Goal: Download file/media

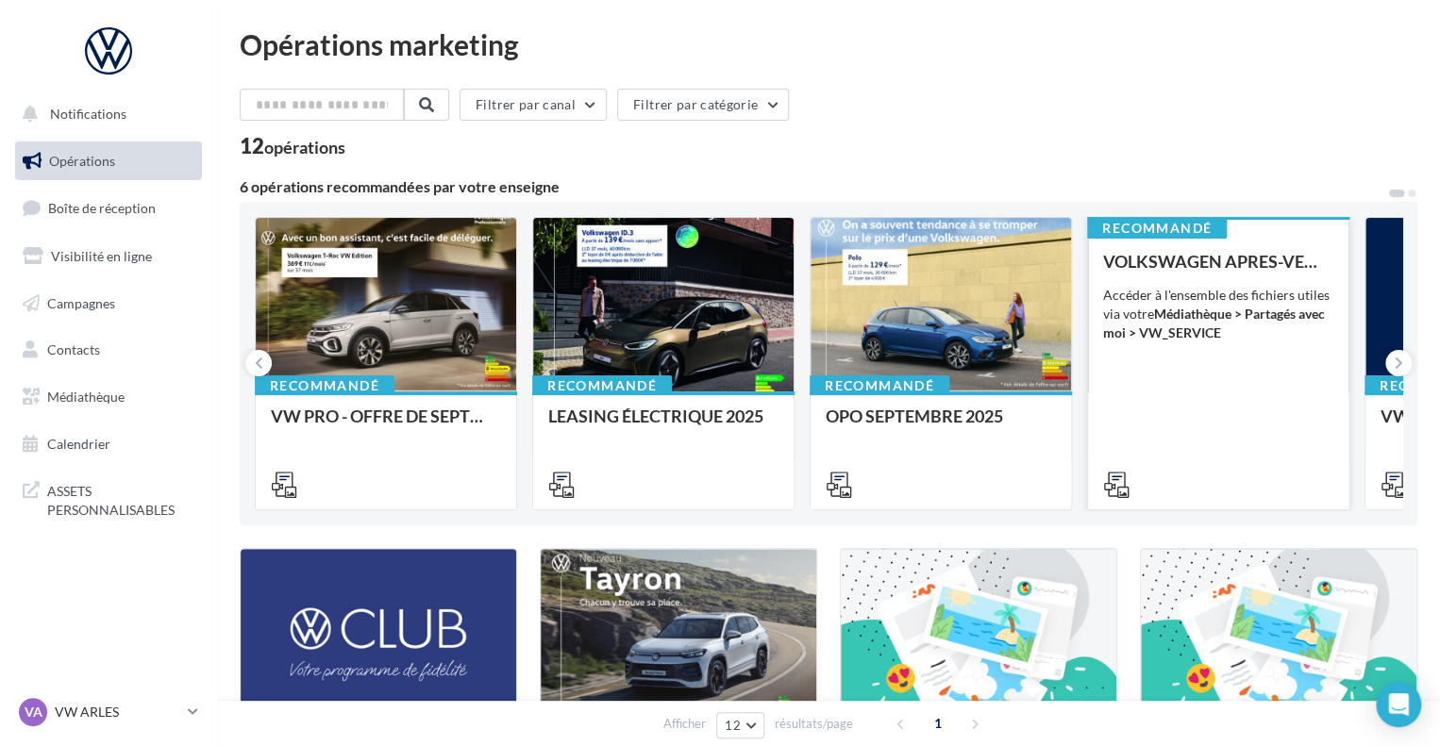
click at [1172, 323] on div "Accéder à l'ensemble des fichiers utiles via votre Médiathèque > Partagés avec …" at bounding box center [1218, 314] width 230 height 57
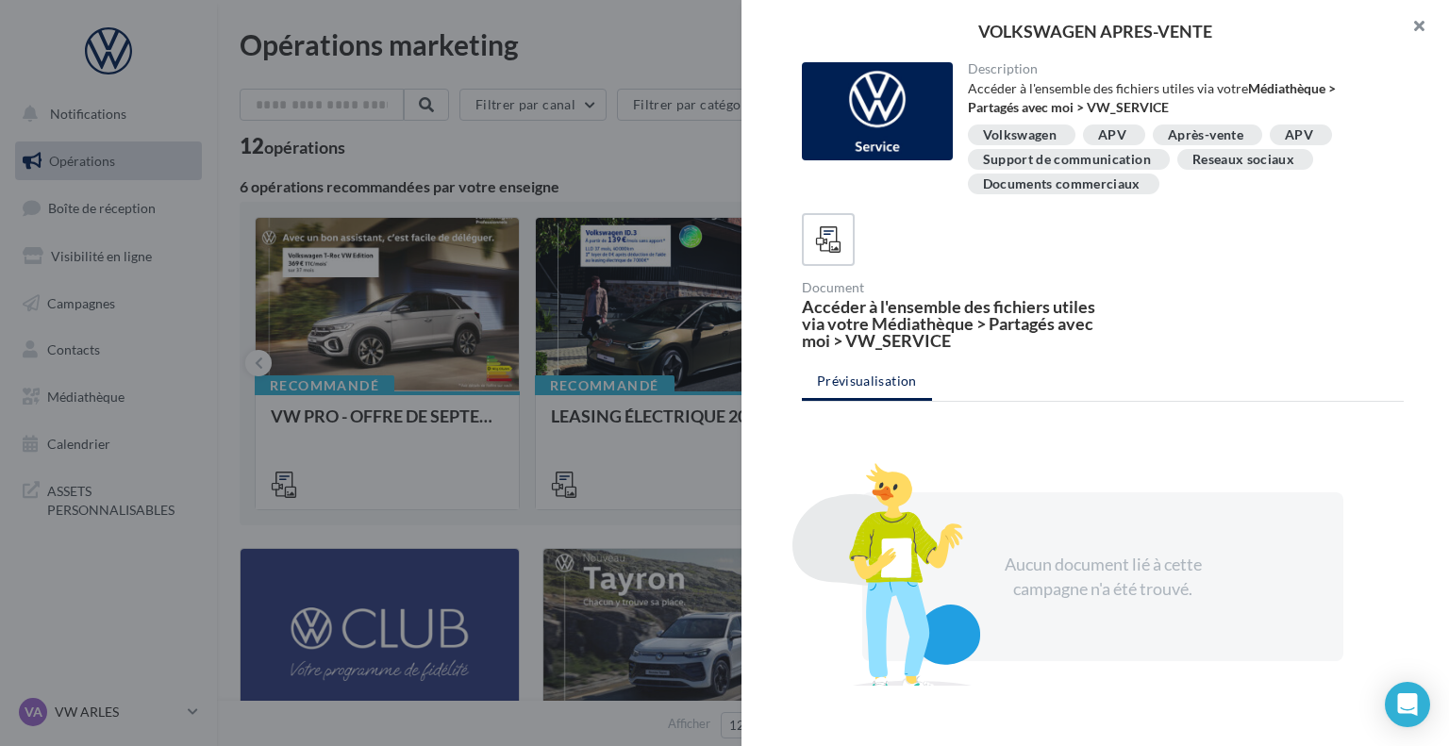
click at [1411, 33] on button "button" at bounding box center [1411, 28] width 75 height 57
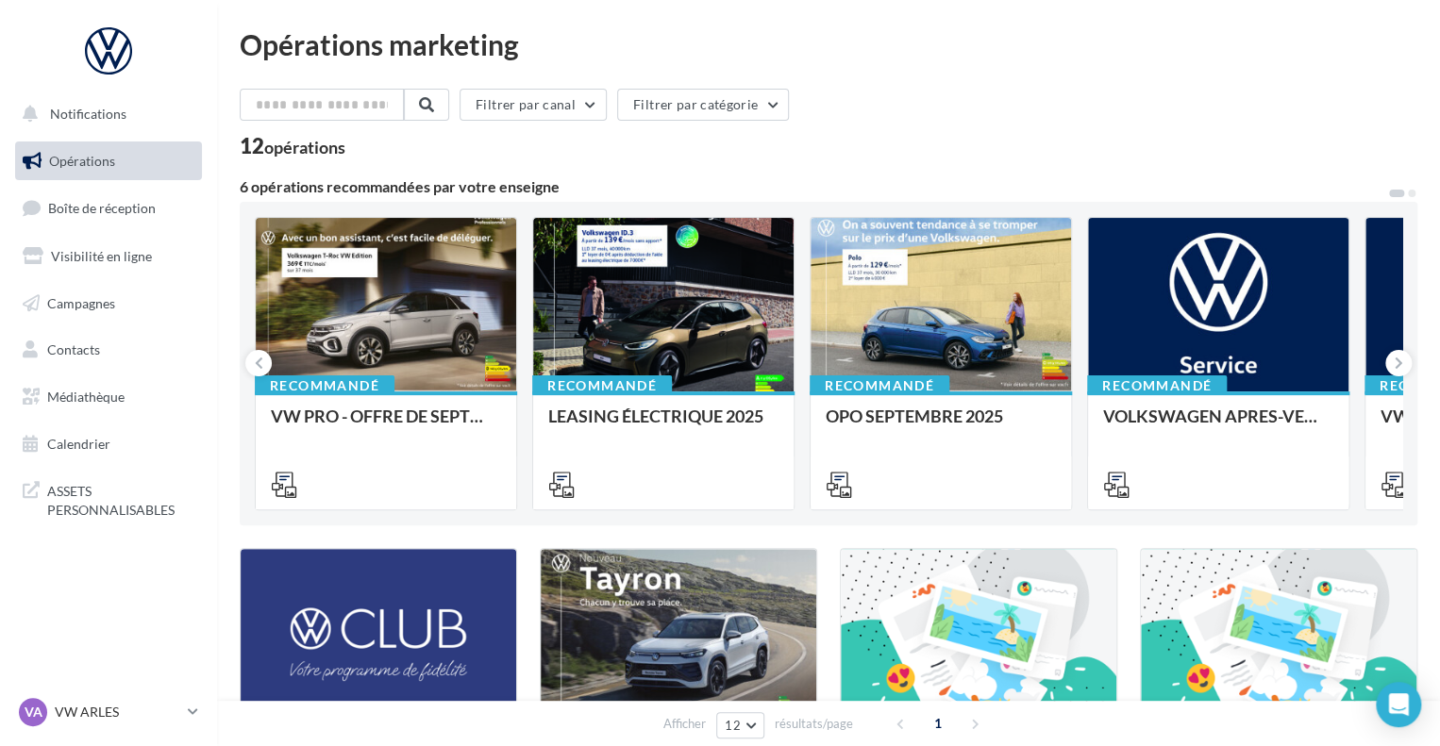
click at [0, 546] on nav "Notifications Opérations Boîte de réception Visibilité en ligne Campagnes Conta…" at bounding box center [108, 373] width 217 height 746
click at [109, 408] on link "Médiathèque" at bounding box center [108, 397] width 194 height 40
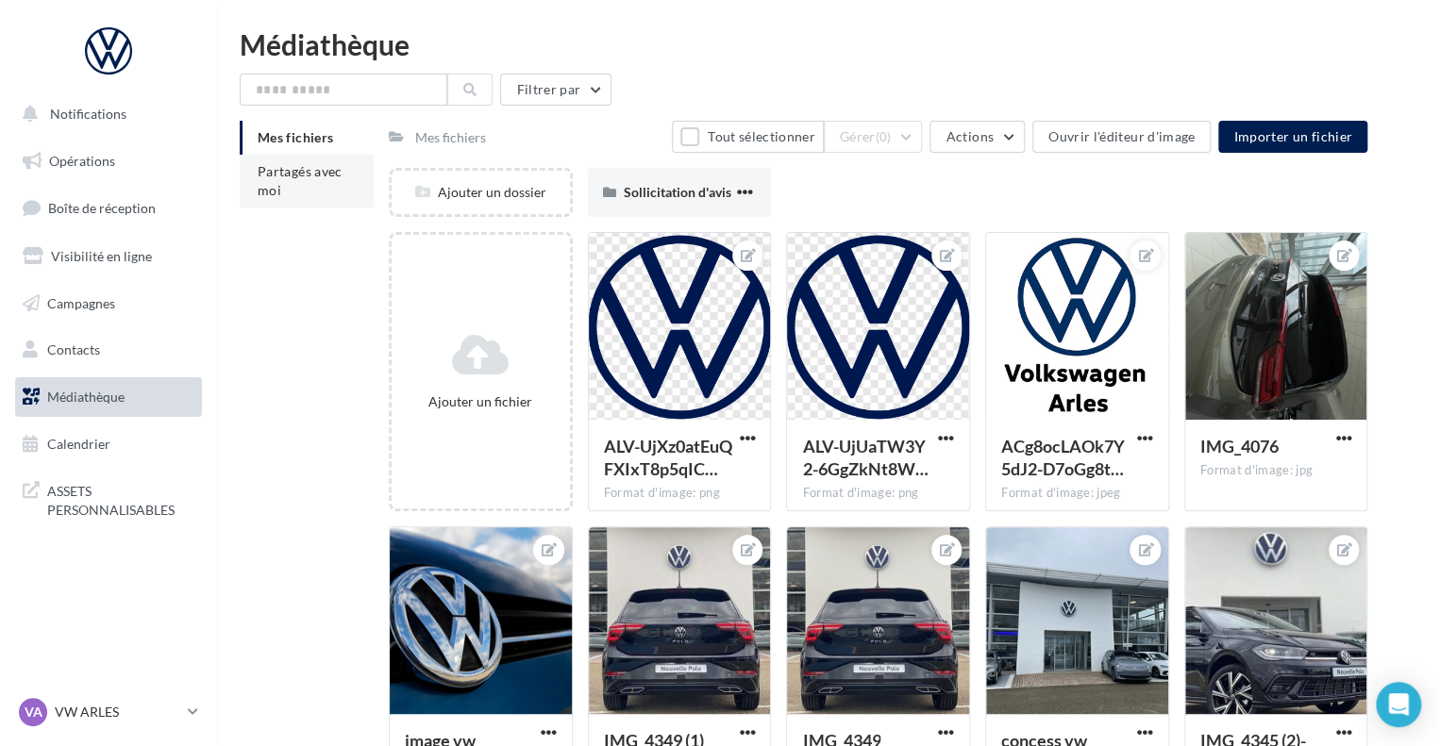
click at [279, 196] on span "Partagés avec moi" at bounding box center [300, 180] width 85 height 35
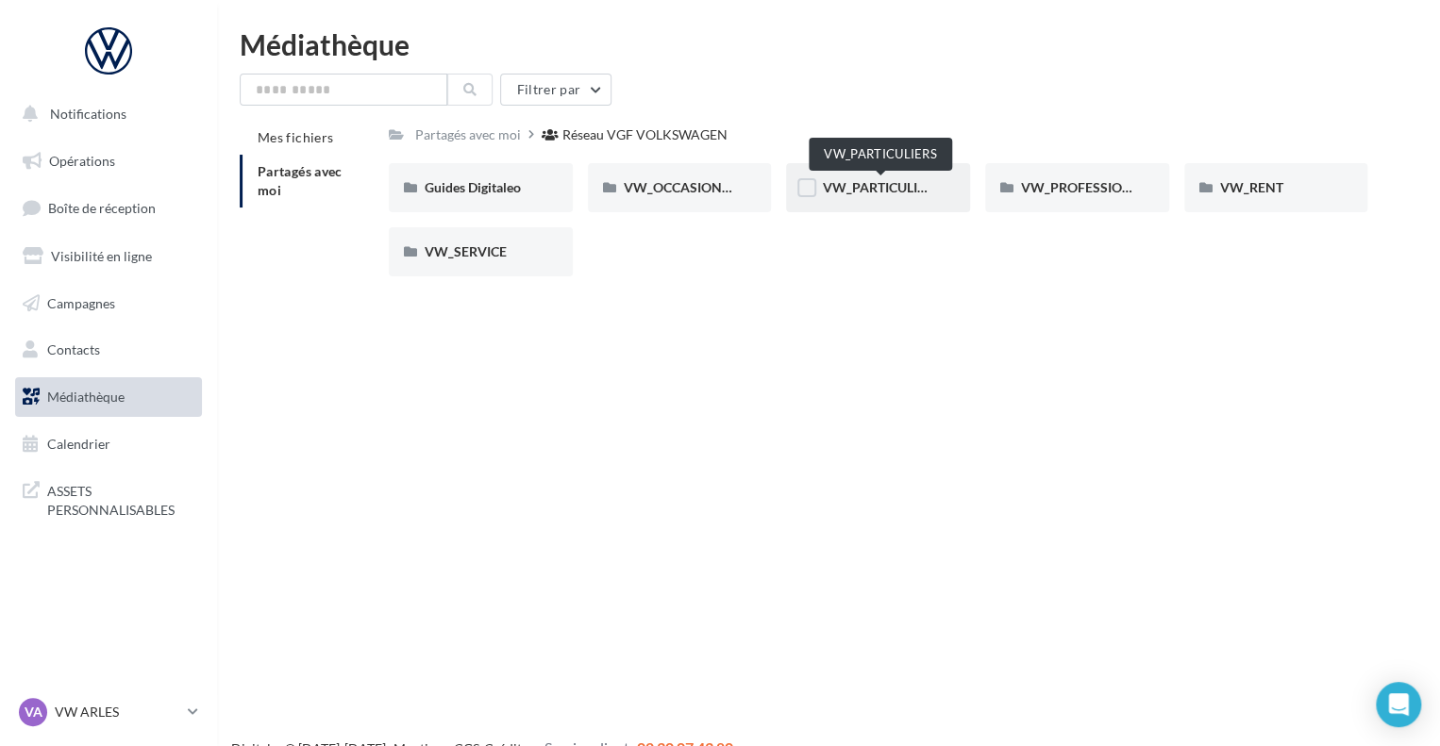
click at [855, 194] on span "VW_PARTICULIERS" at bounding box center [881, 187] width 118 height 16
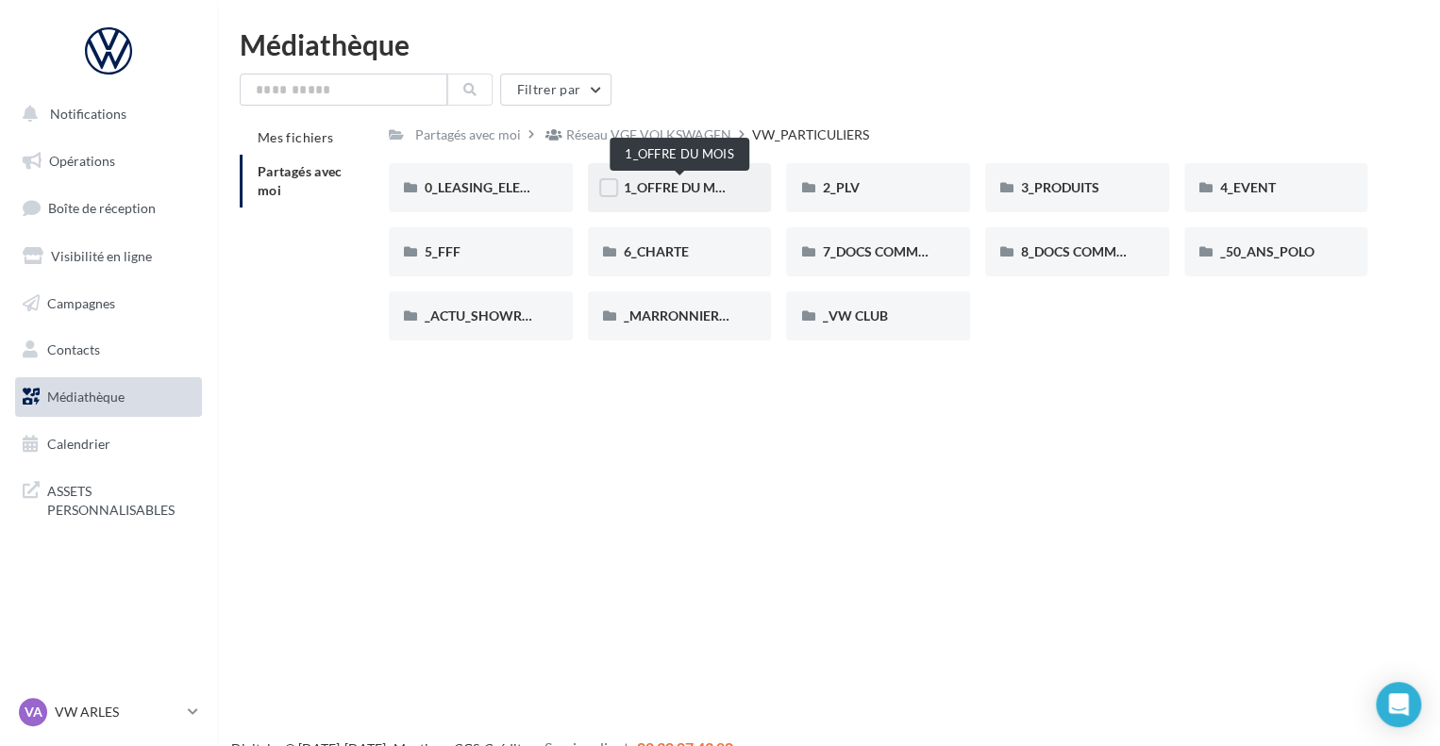
click at [672, 194] on span "1_OFFRE DU MOIS" at bounding box center [680, 187] width 113 height 16
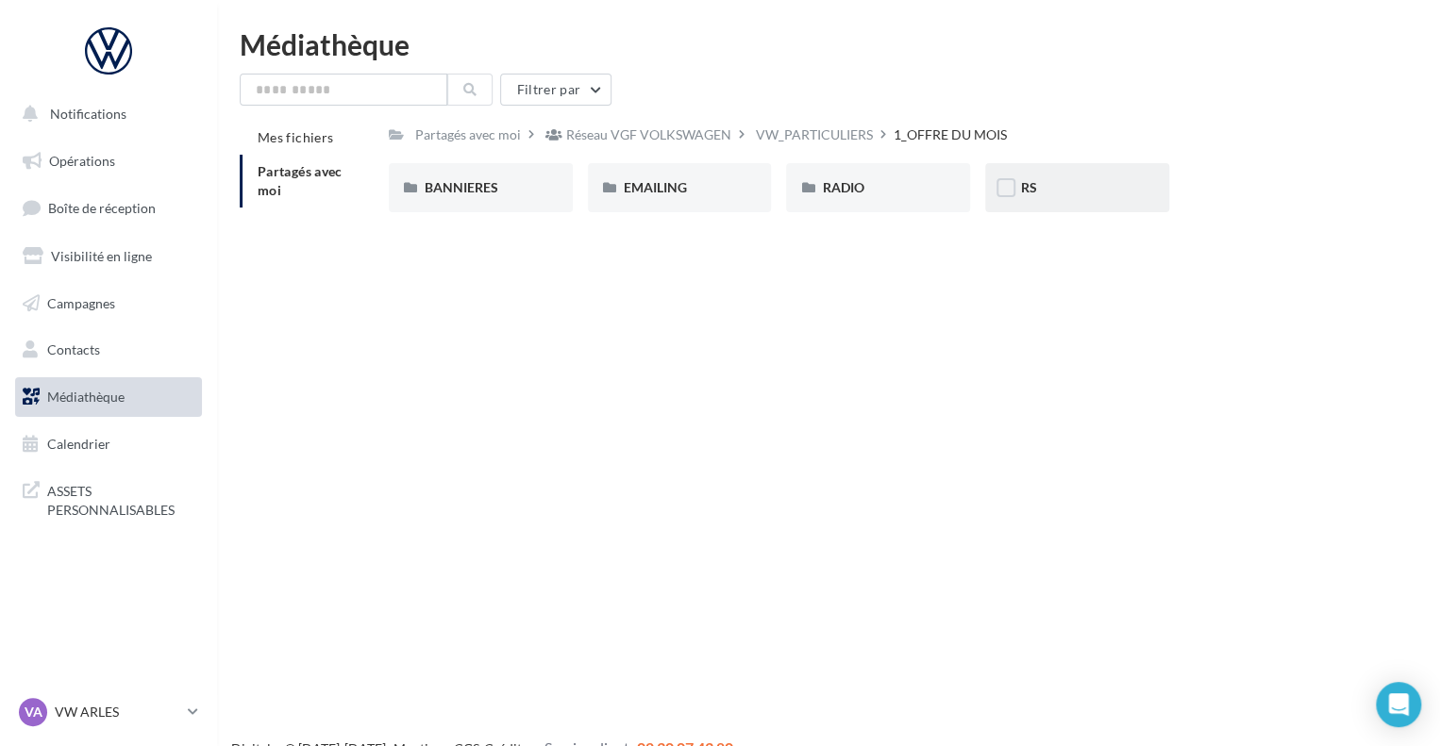
click at [1044, 184] on div "RS" at bounding box center [1077, 187] width 112 height 19
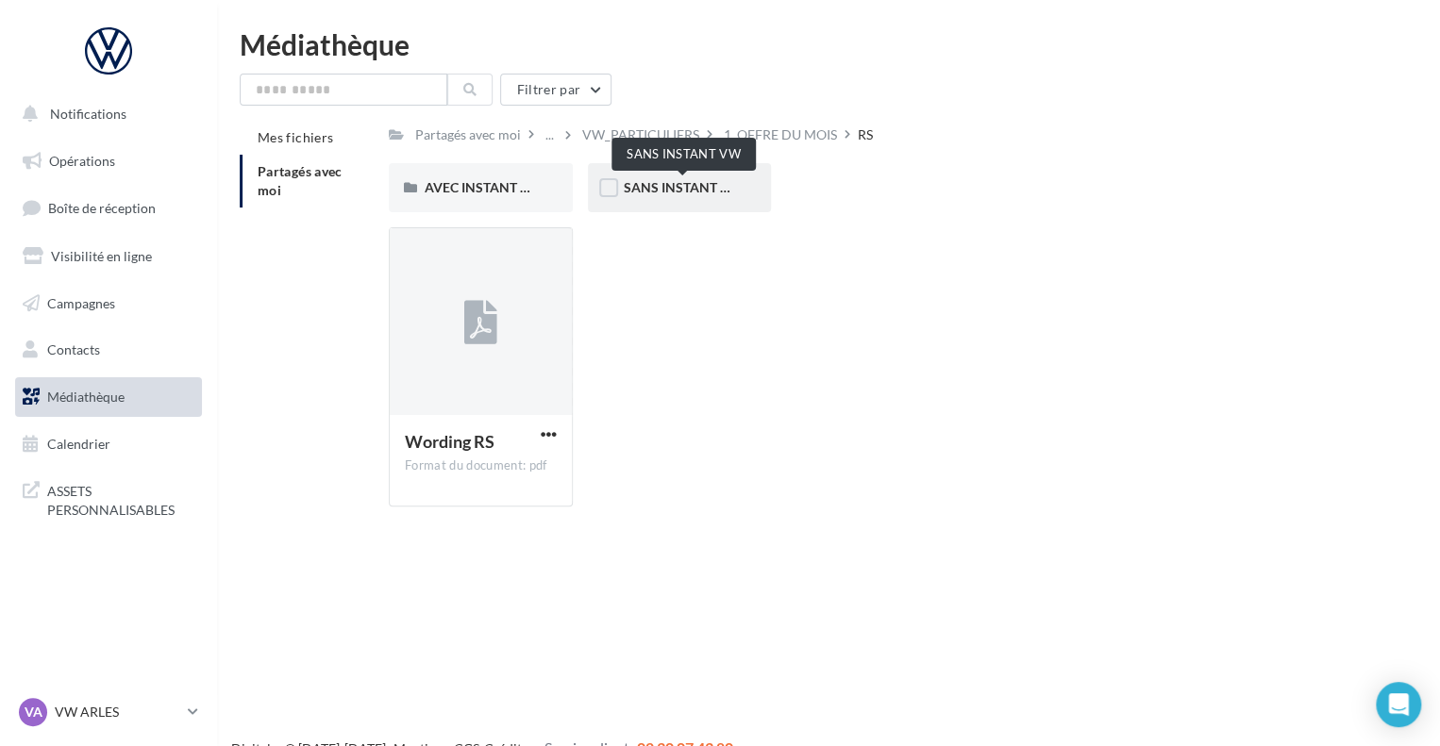
click at [661, 187] on span "SANS INSTANT VW" at bounding box center [684, 187] width 120 height 16
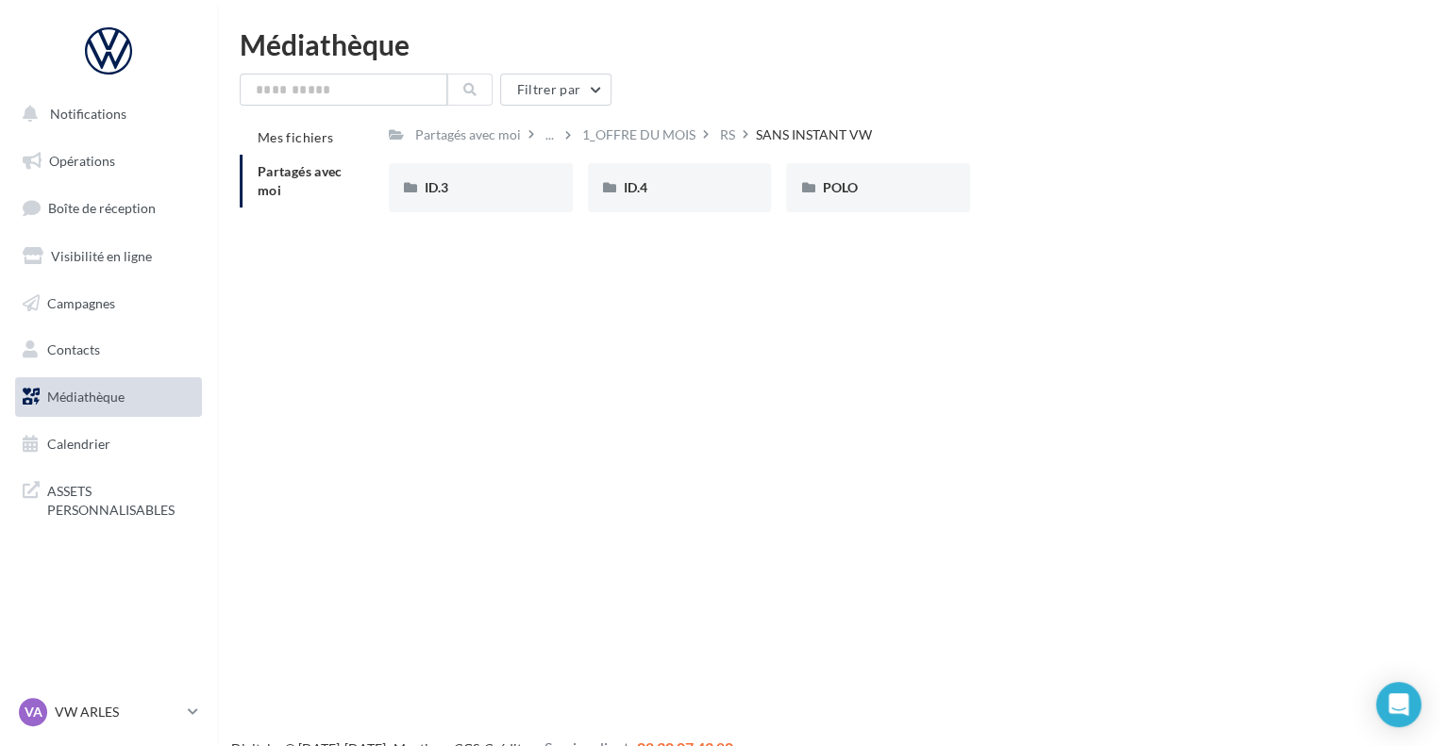
click at [661, 187] on div "ID.4" at bounding box center [680, 187] width 112 height 19
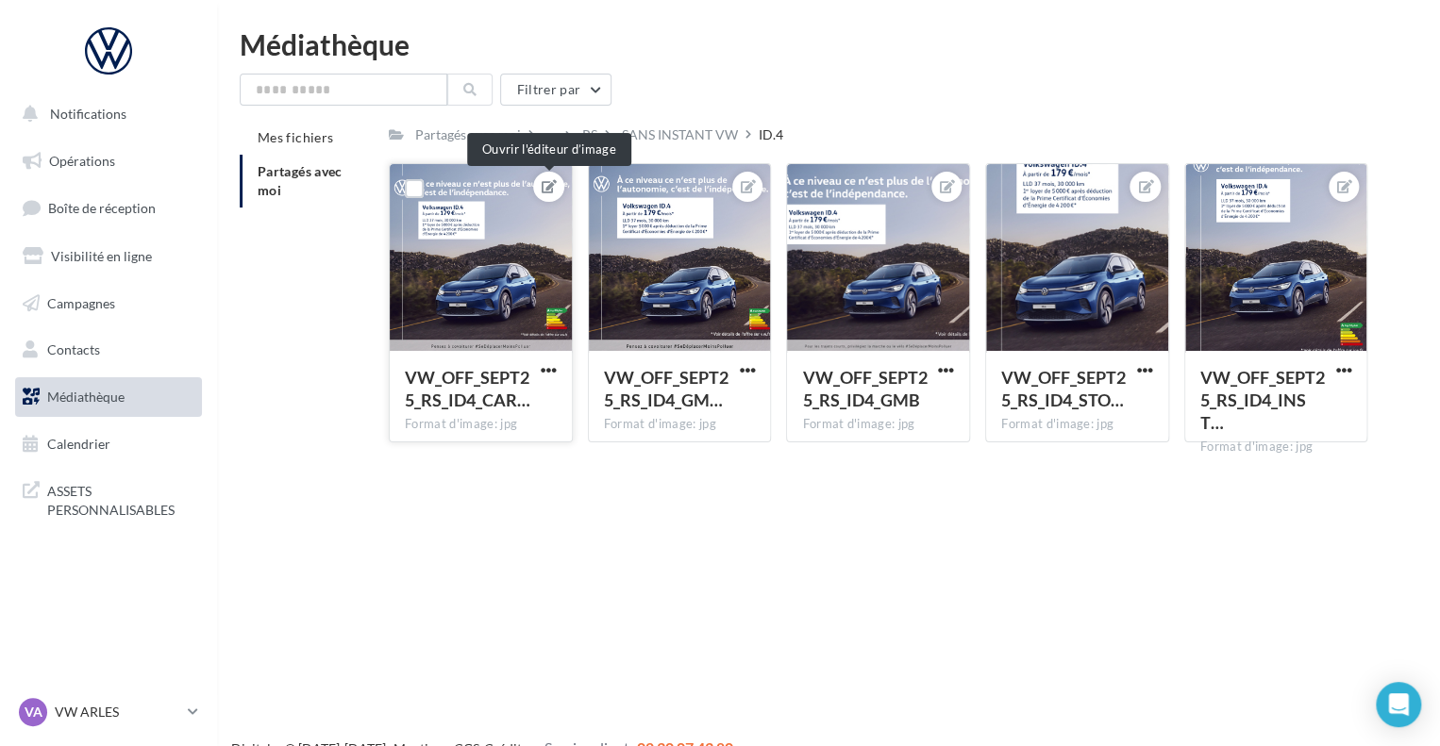
click at [552, 176] on button at bounding box center [548, 186] width 15 height 23
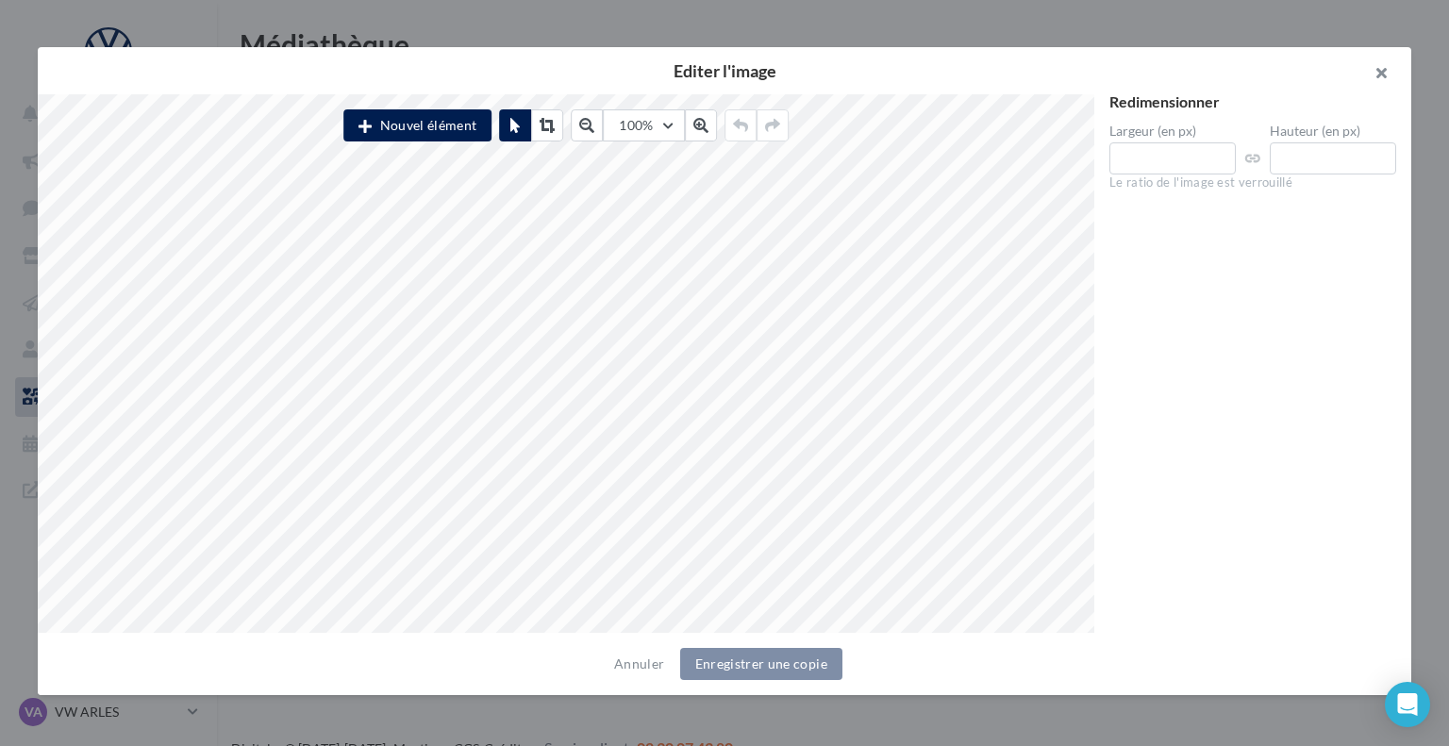
click at [1391, 58] on button "button" at bounding box center [1373, 75] width 75 height 57
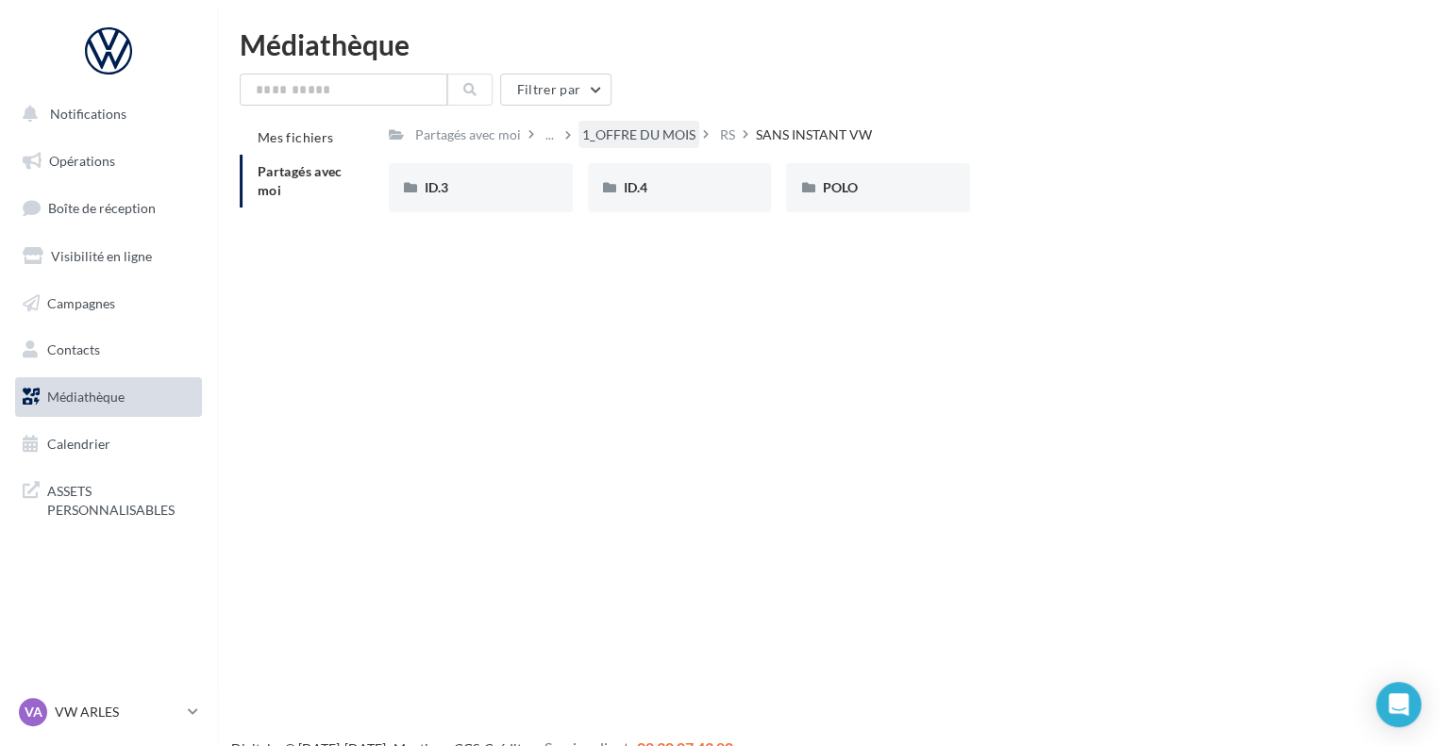
click at [670, 130] on div "1_OFFRE DU MOIS" at bounding box center [638, 134] width 113 height 19
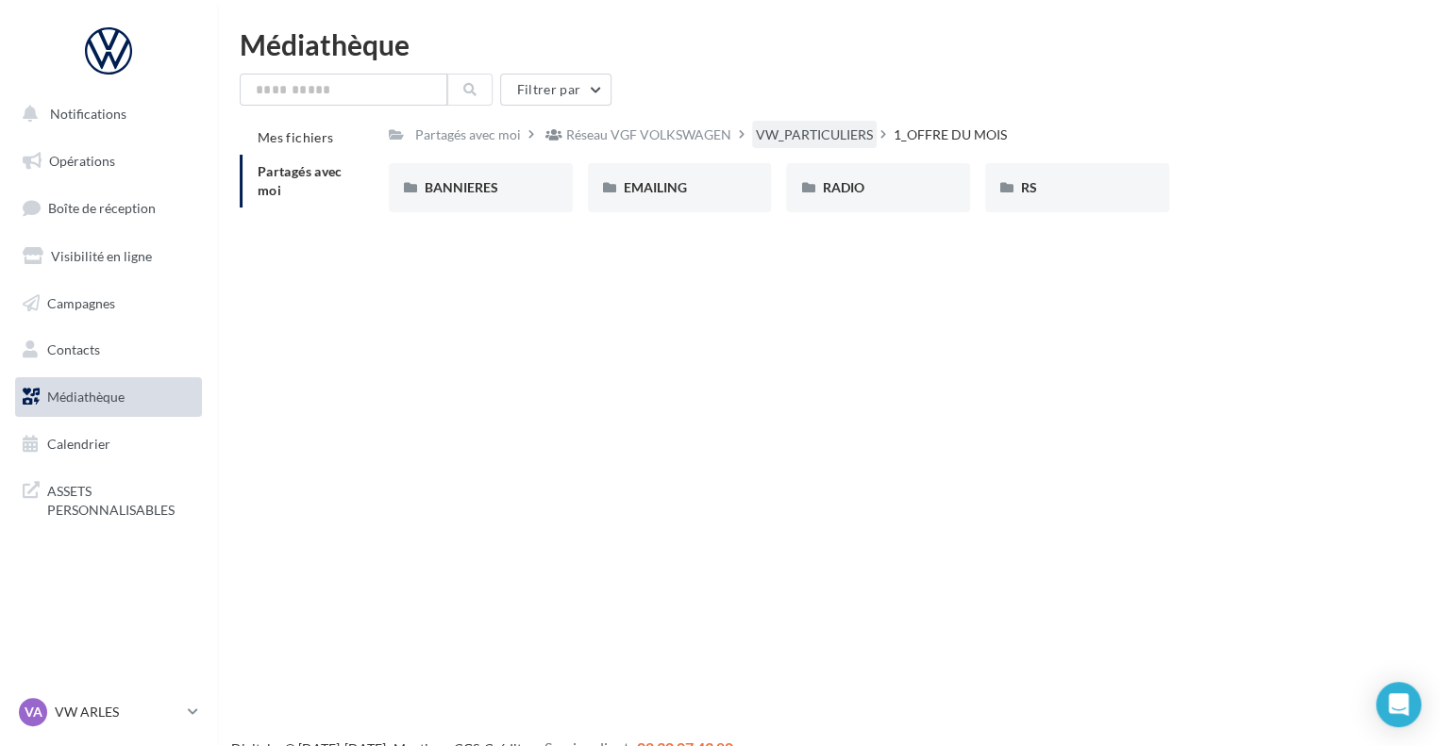
click at [805, 147] on div "VW_PARTICULIERS" at bounding box center [814, 134] width 125 height 27
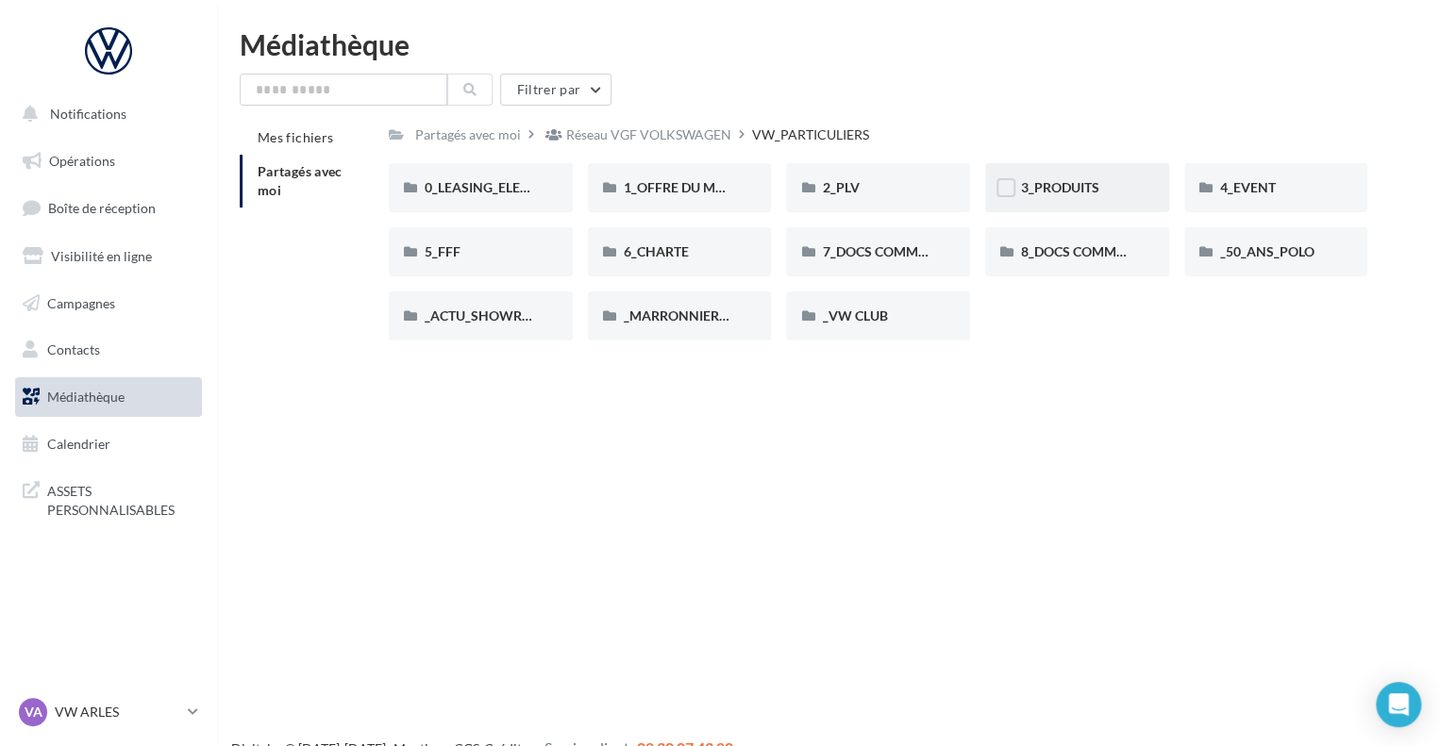
click at [1057, 173] on div "3_PRODUITS" at bounding box center [1077, 187] width 184 height 49
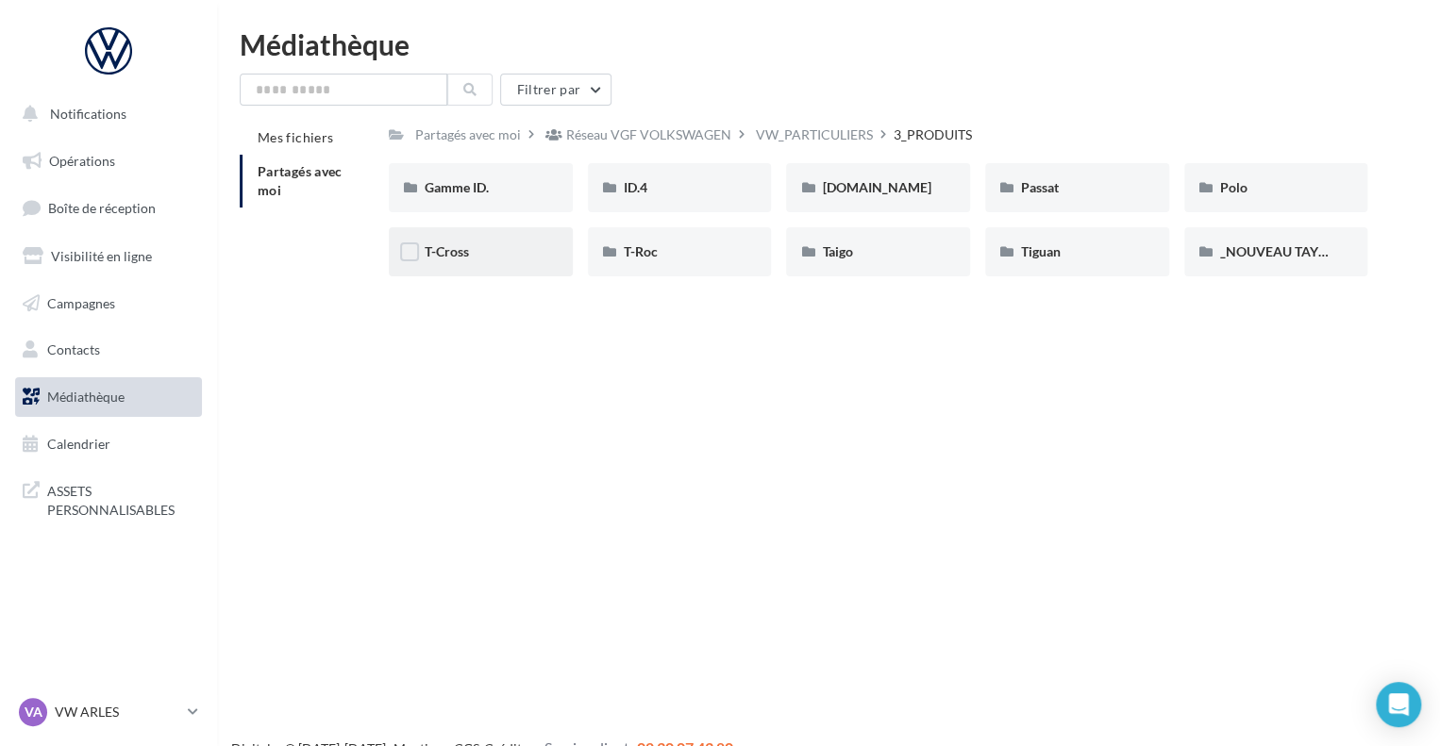
click at [517, 244] on div "T-Cross" at bounding box center [481, 251] width 112 height 19
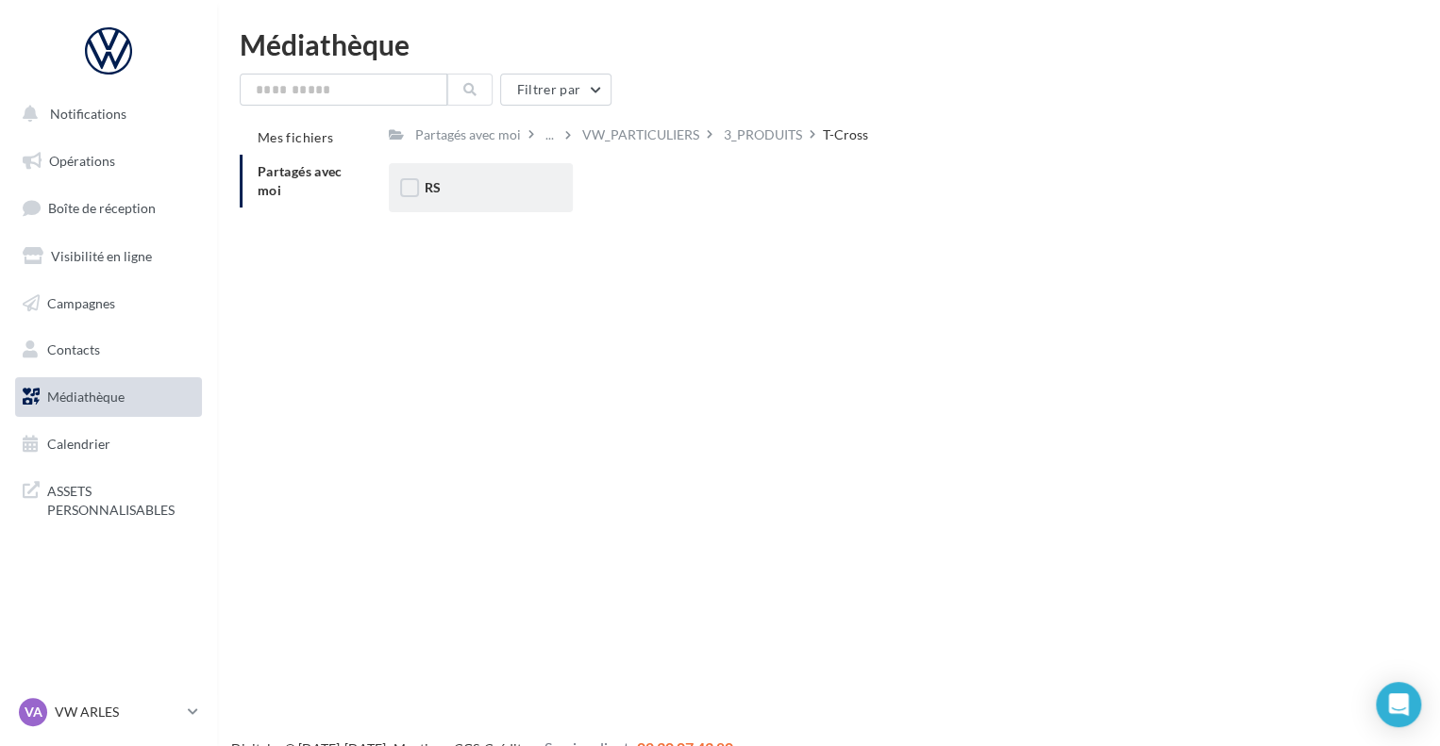
click at [461, 175] on div "RS" at bounding box center [481, 187] width 184 height 49
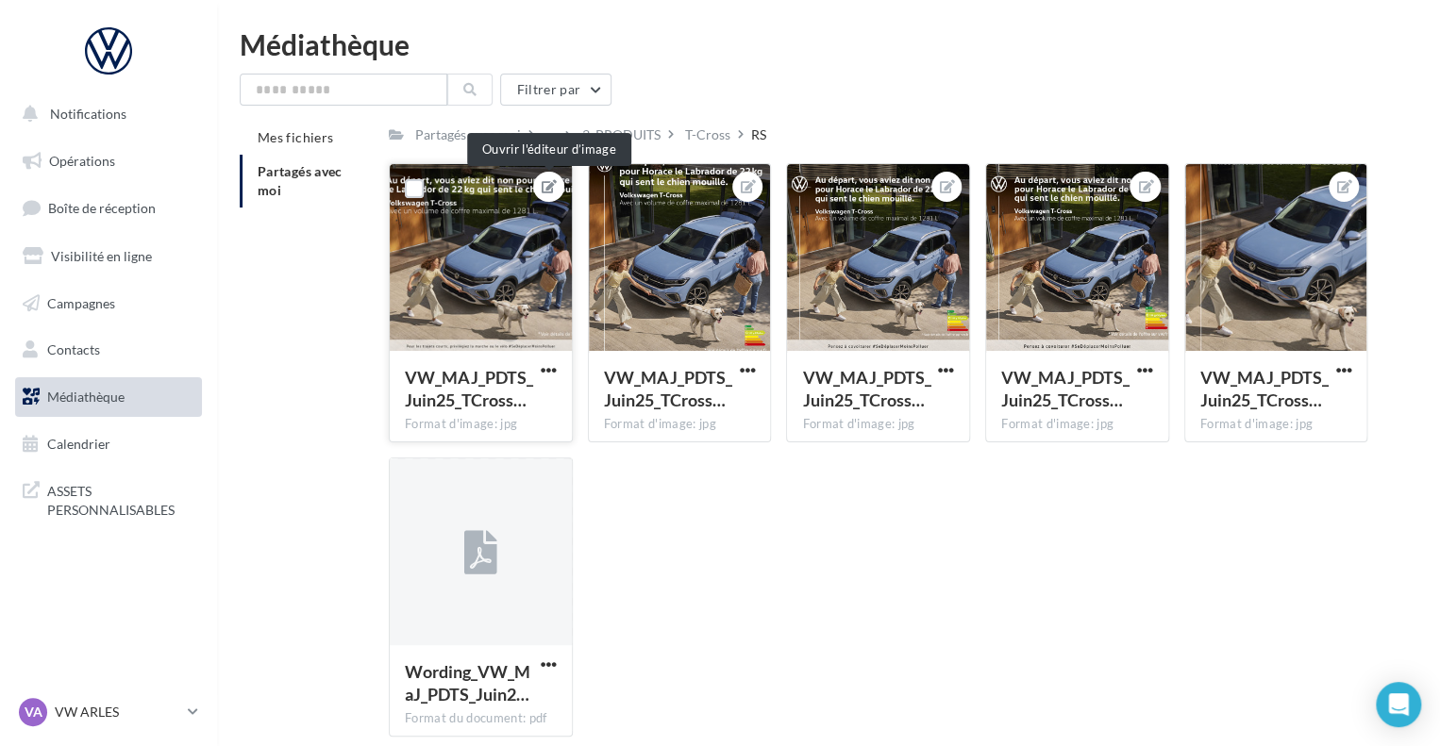
click at [550, 189] on icon at bounding box center [548, 186] width 15 height 13
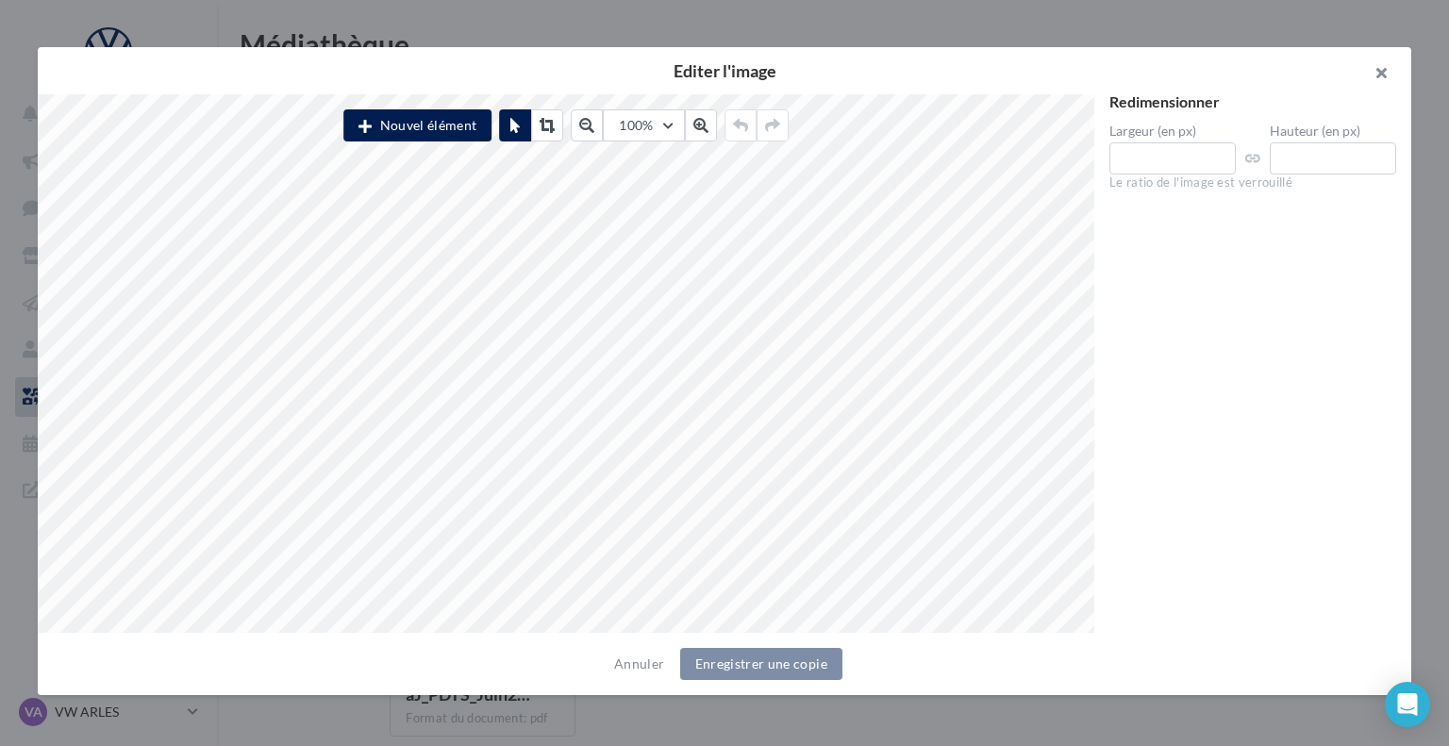
click at [1377, 81] on button "button" at bounding box center [1373, 75] width 75 height 57
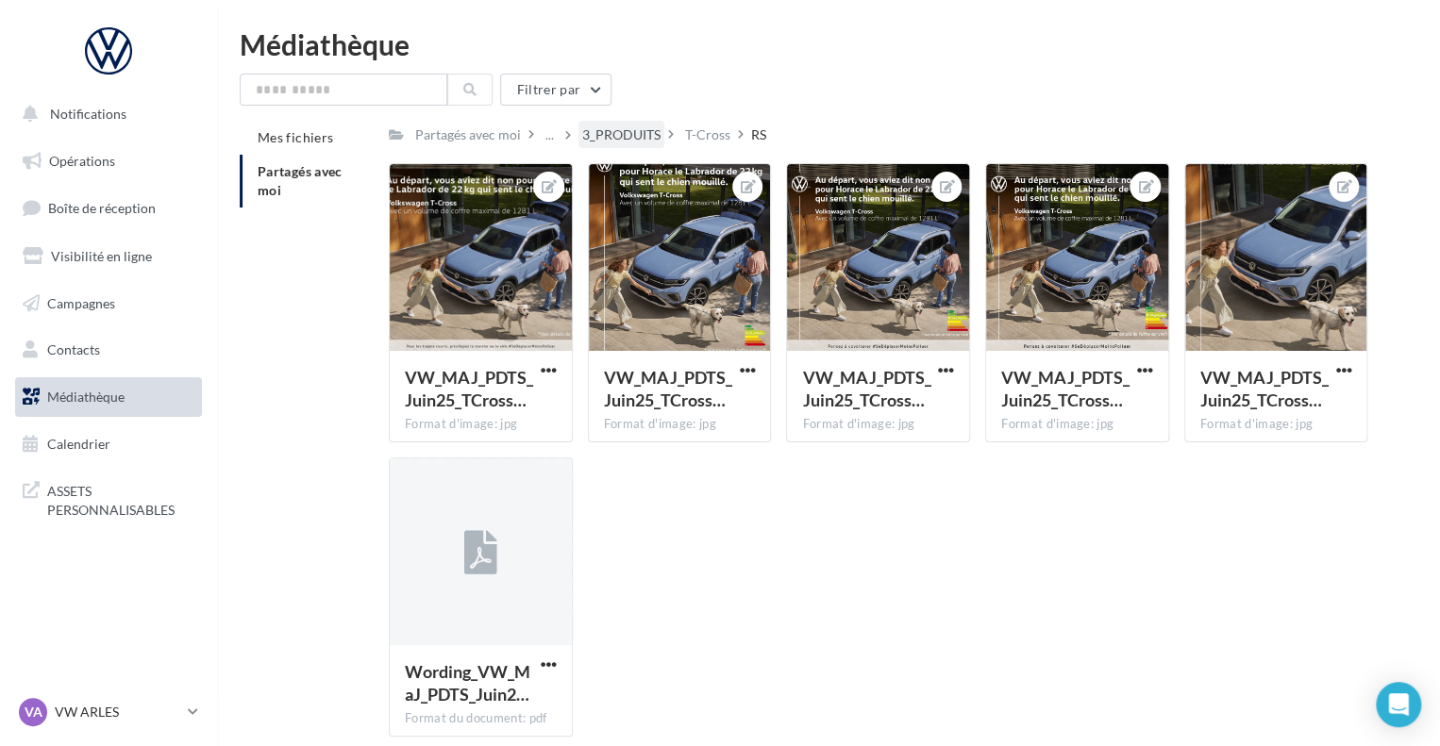
click at [649, 135] on div "3_PRODUITS" at bounding box center [621, 134] width 78 height 19
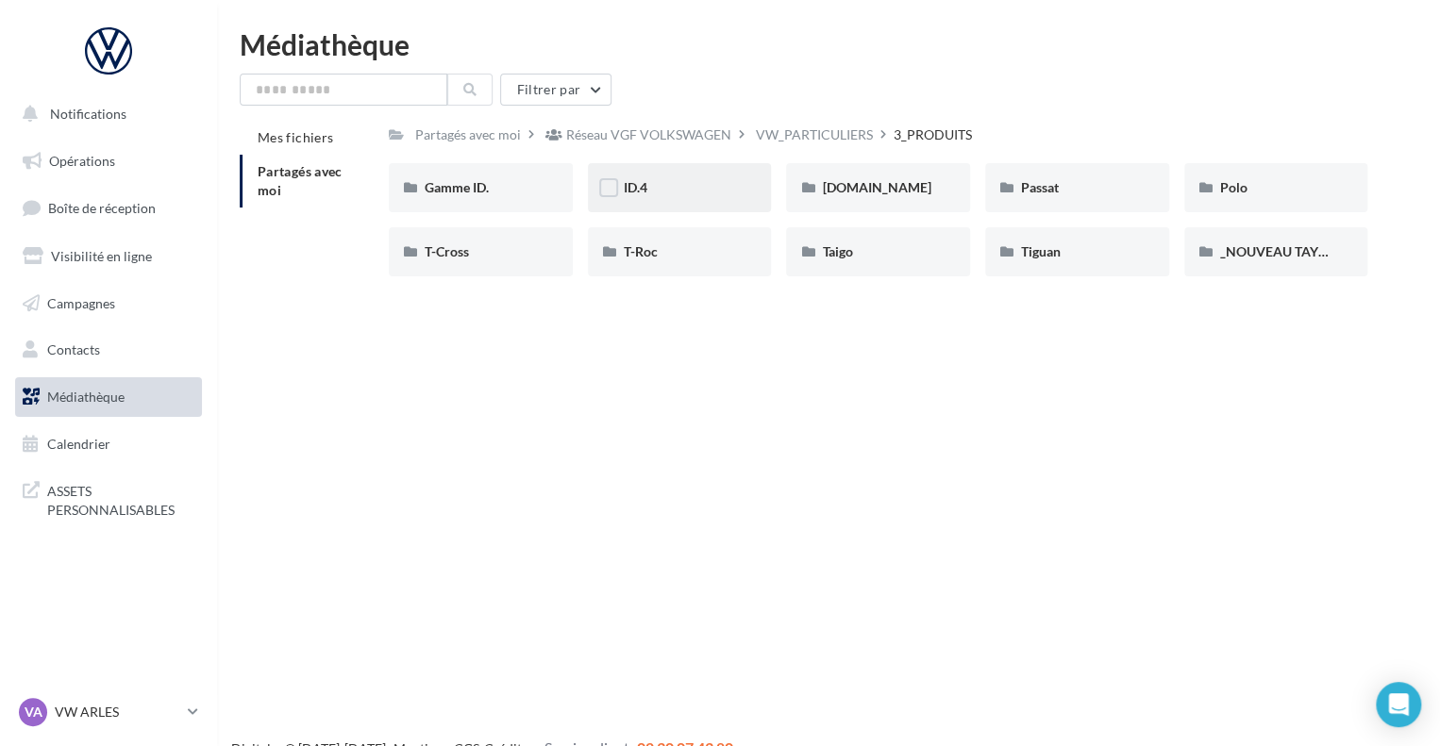
click at [645, 196] on div "ID.4" at bounding box center [680, 187] width 112 height 19
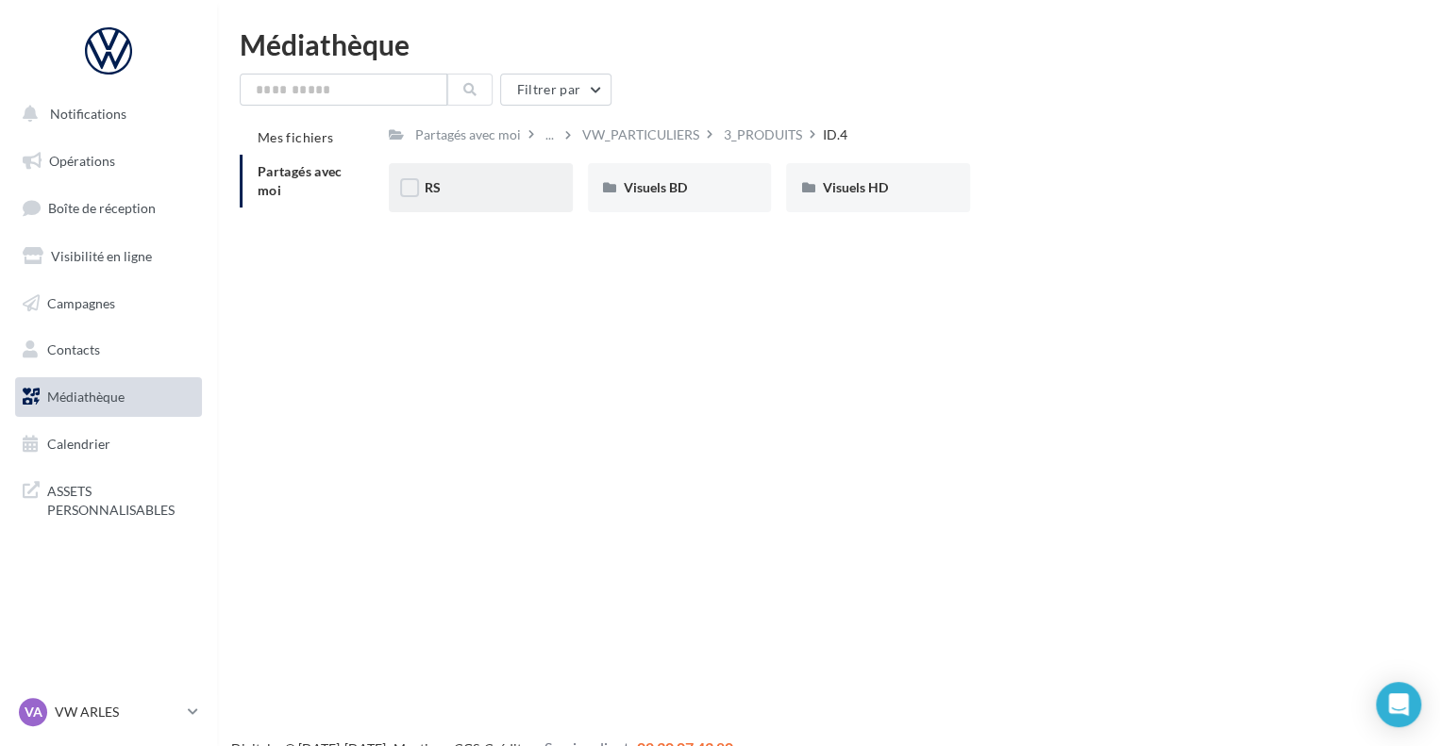
click at [492, 165] on div "RS" at bounding box center [481, 187] width 184 height 49
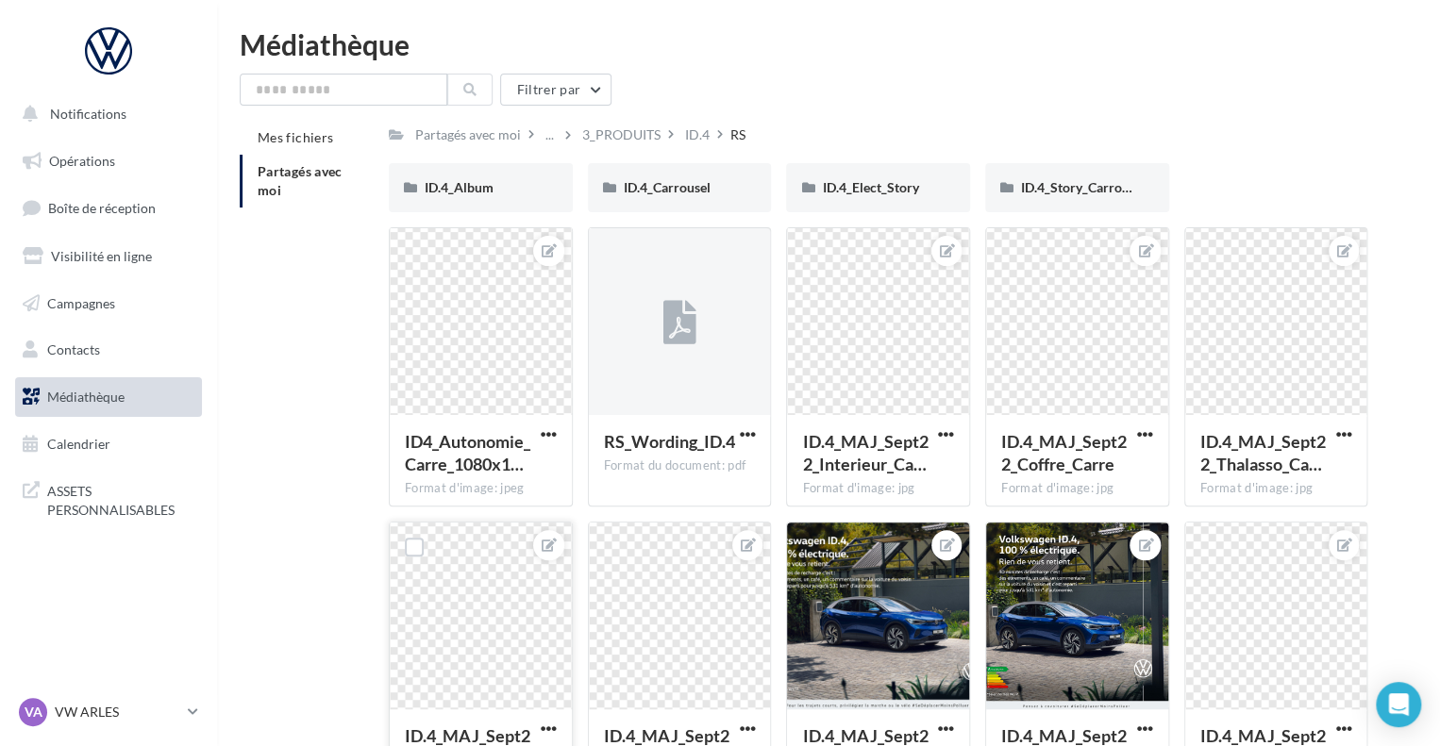
scroll to position [274, 0]
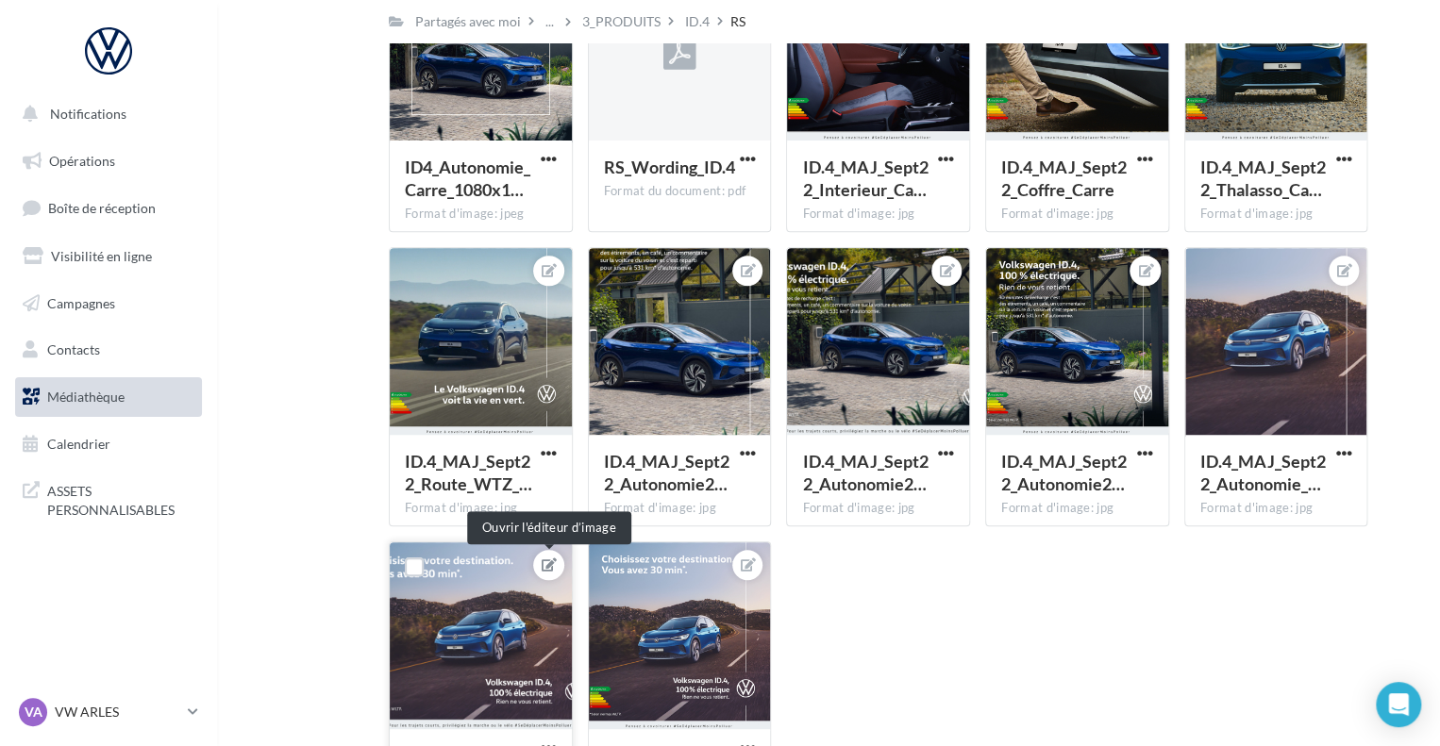
click at [550, 573] on button at bounding box center [548, 565] width 15 height 23
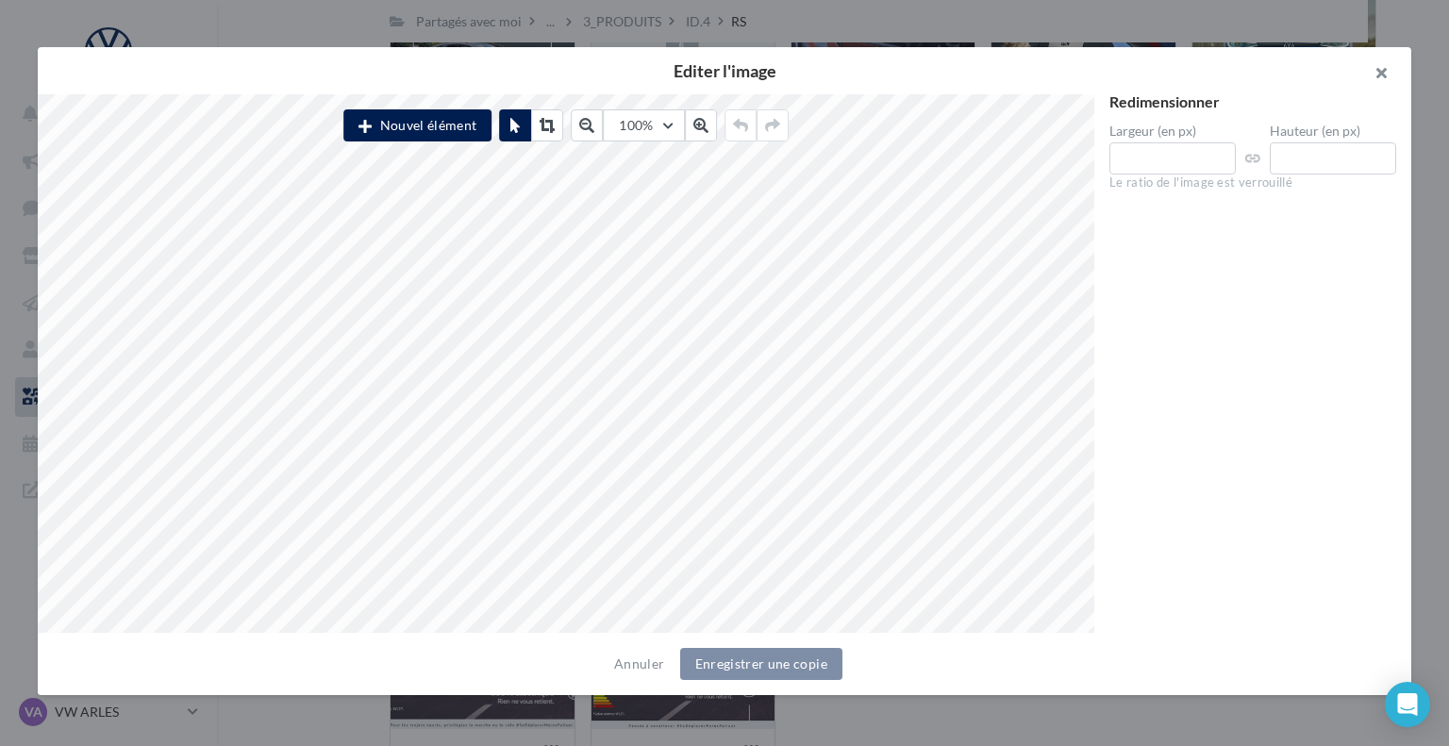
click at [1370, 66] on button "button" at bounding box center [1373, 75] width 75 height 57
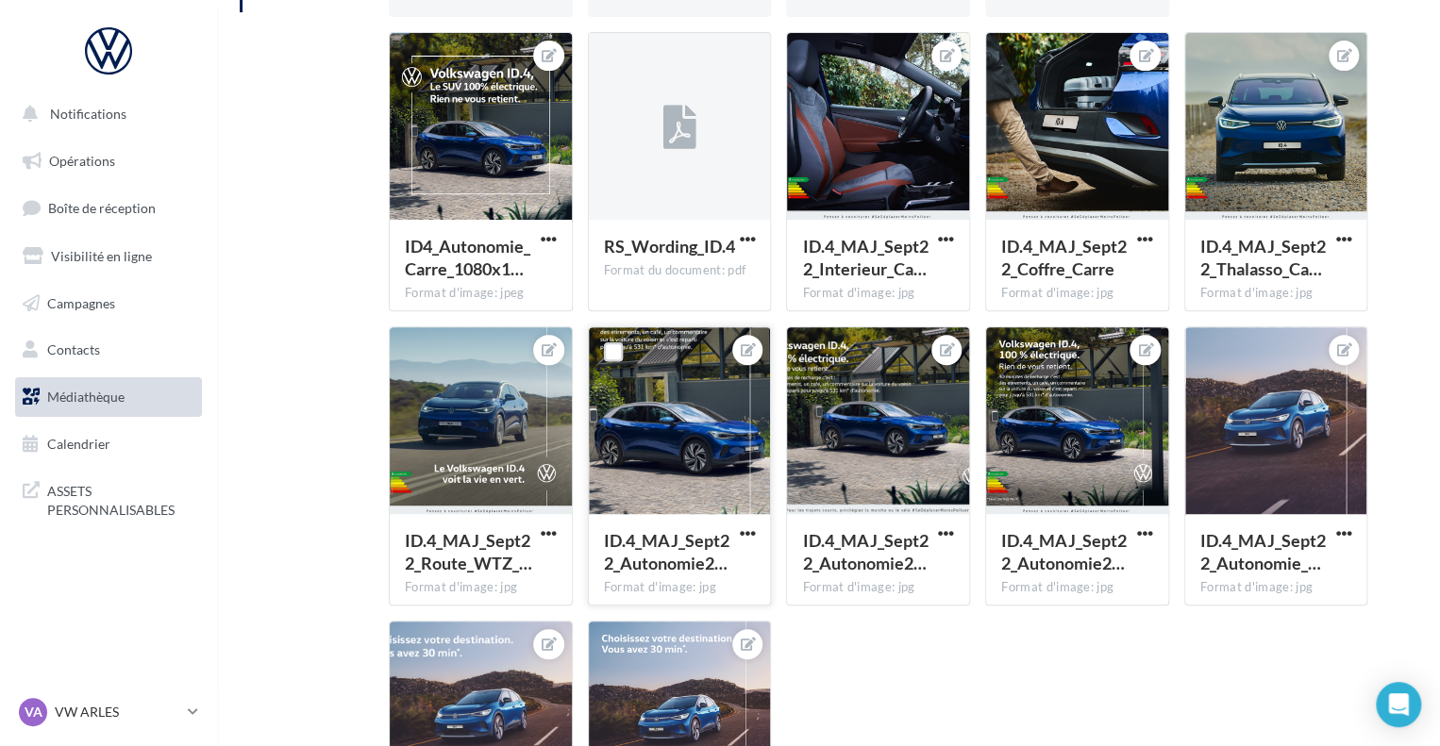
scroll to position [0, 0]
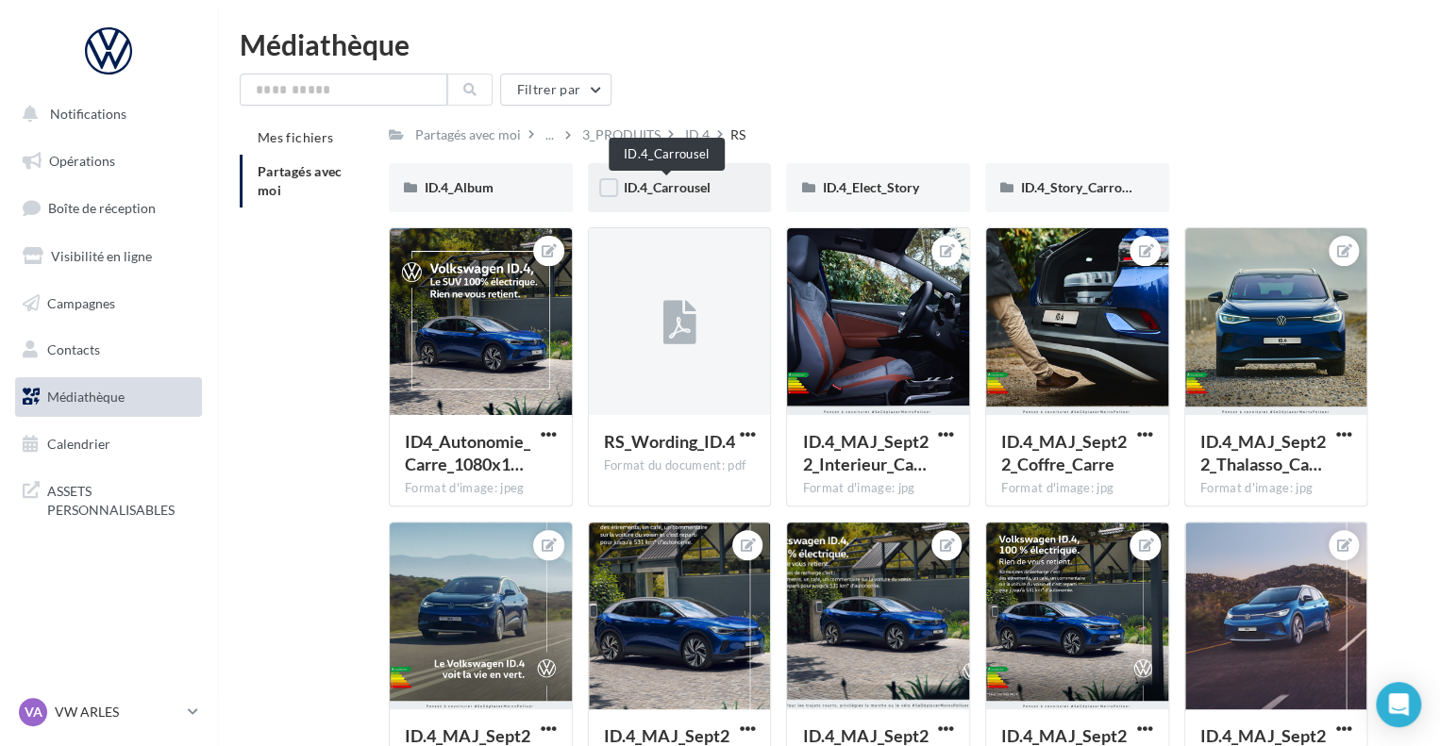
click at [701, 190] on span "ID.4_Carrousel" at bounding box center [667, 187] width 87 height 16
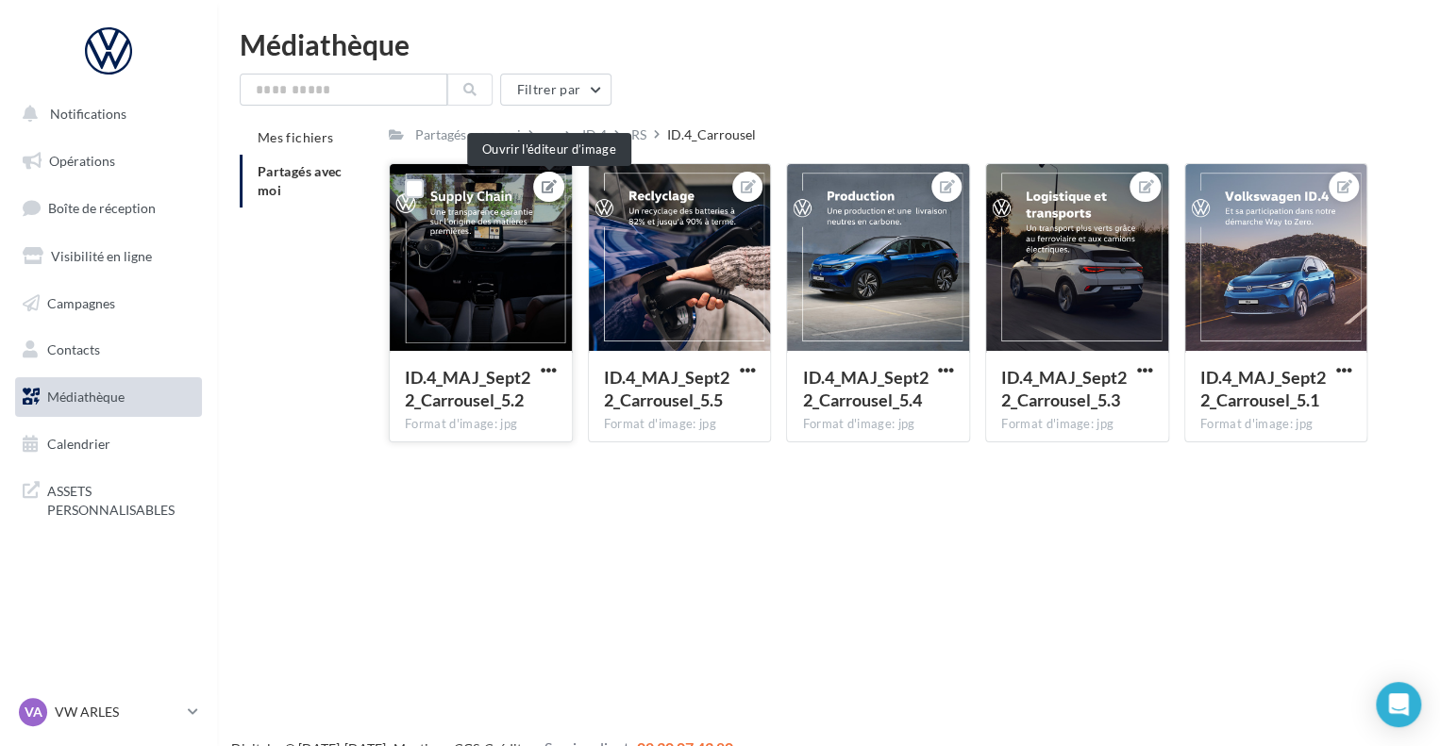
click at [548, 189] on icon at bounding box center [548, 186] width 15 height 13
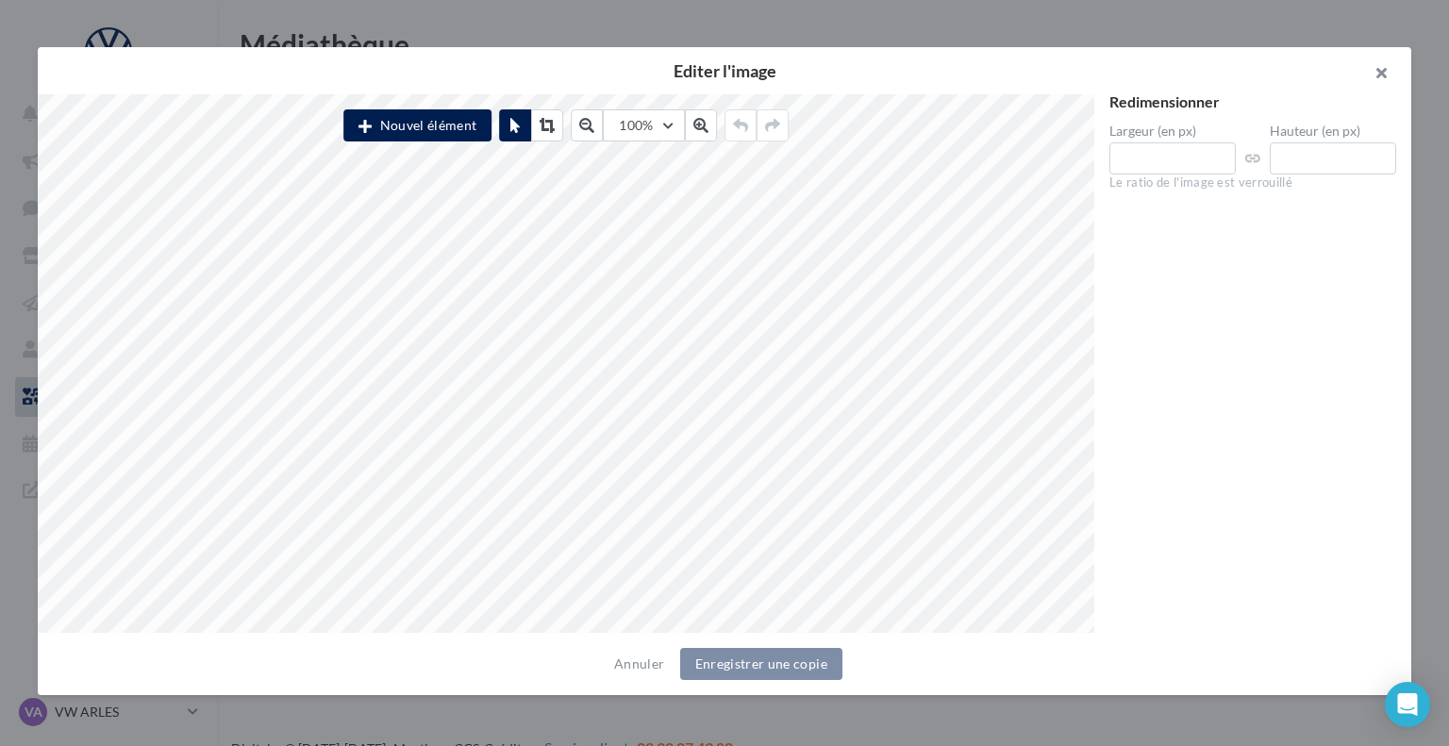
click at [1377, 71] on button "button" at bounding box center [1373, 75] width 75 height 57
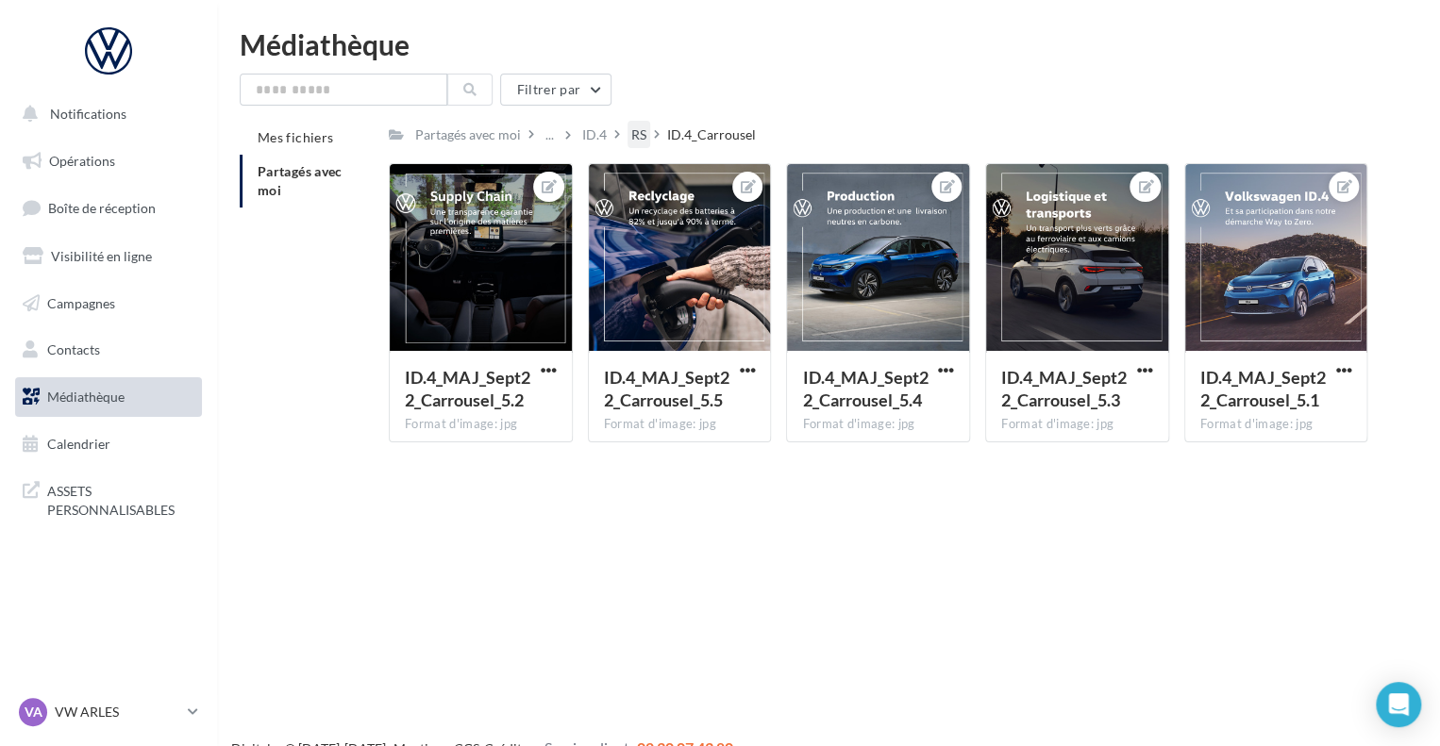
click at [635, 139] on div "RS" at bounding box center [638, 134] width 15 height 19
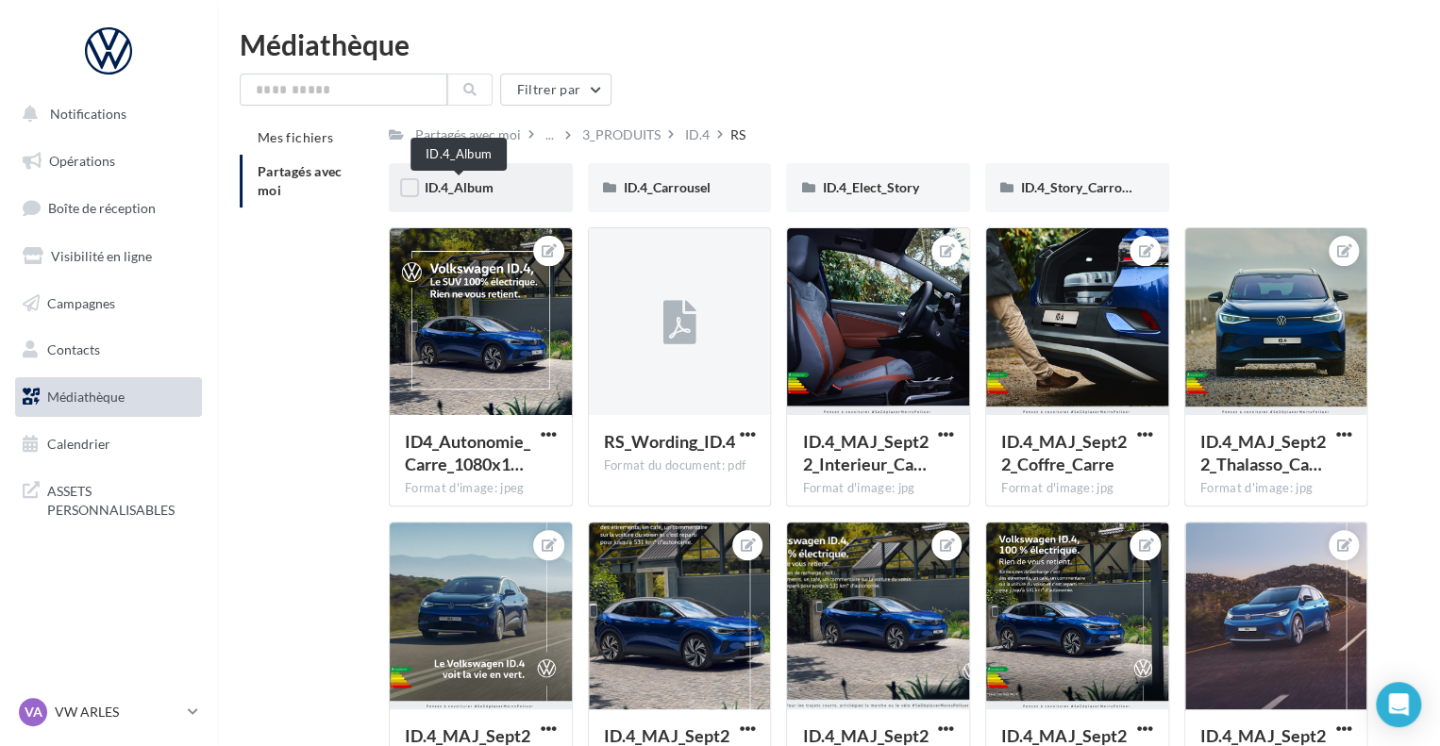
click at [438, 189] on span "ID.4_Album" at bounding box center [459, 187] width 69 height 16
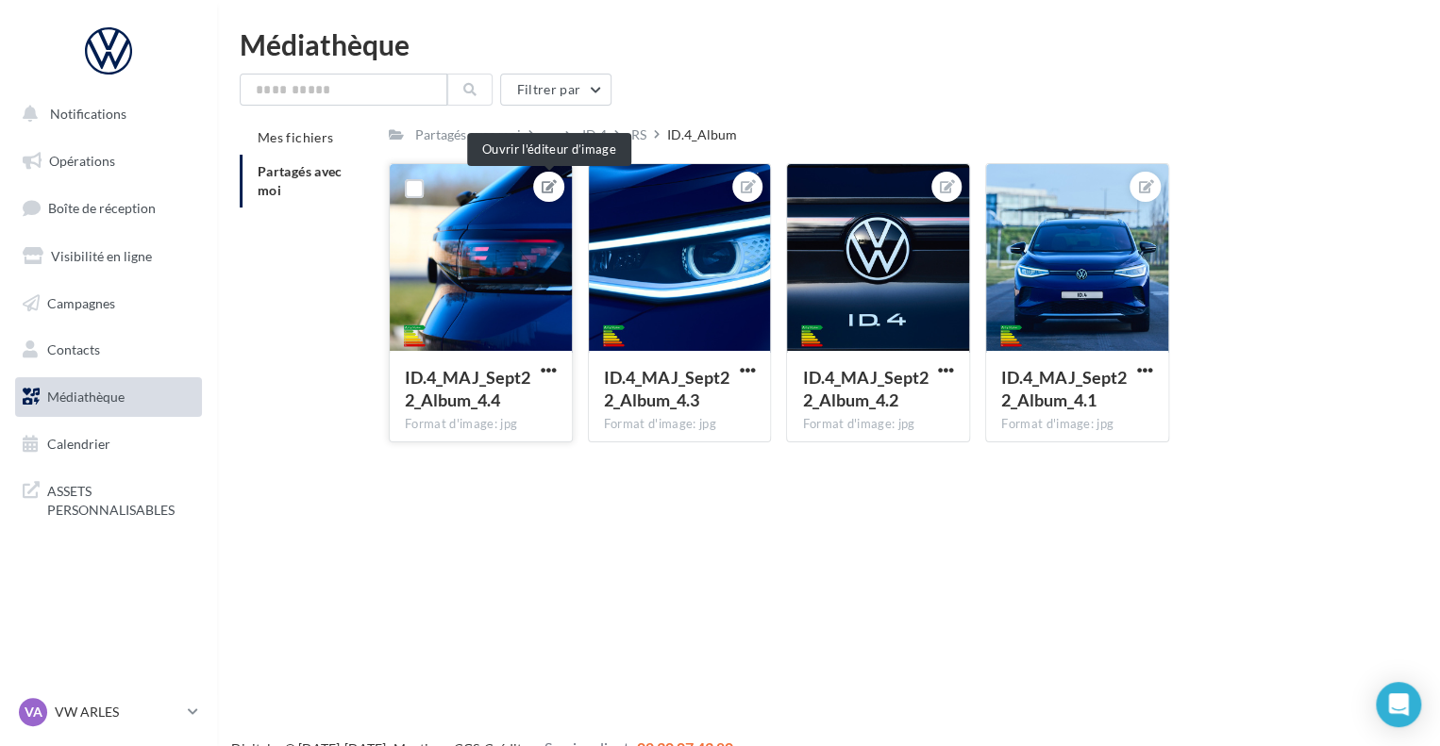
click at [543, 177] on button at bounding box center [548, 186] width 15 height 23
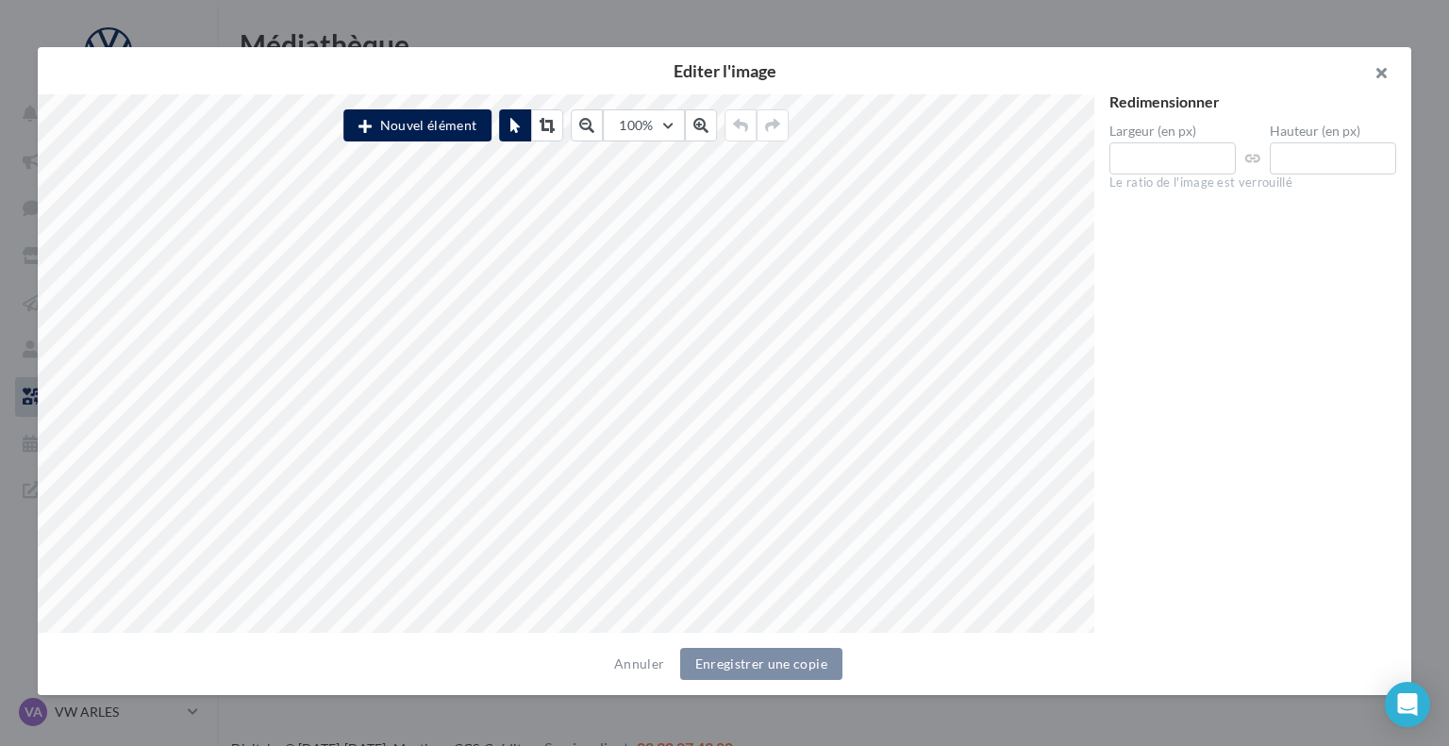
click at [1381, 79] on button "button" at bounding box center [1373, 75] width 75 height 57
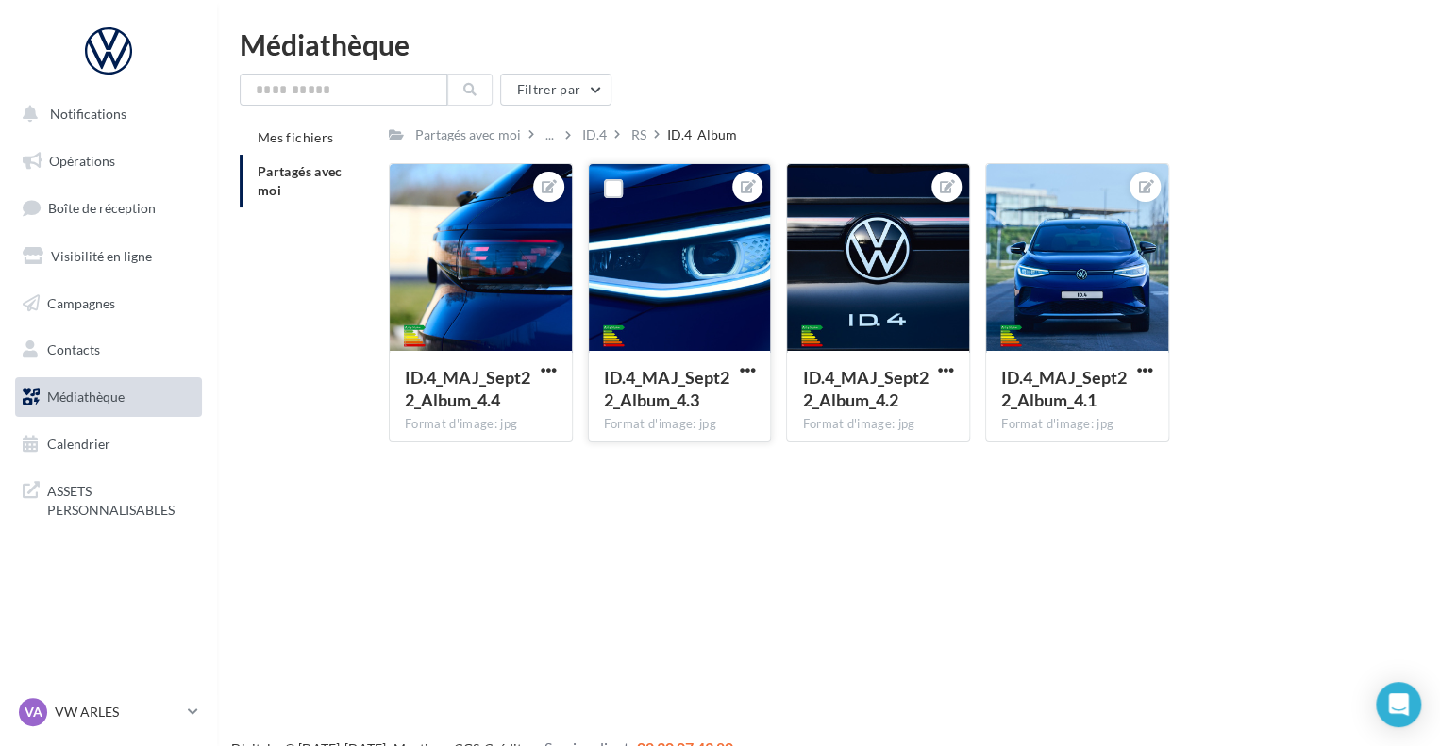
click at [739, 178] on div at bounding box center [747, 187] width 30 height 30
click at [741, 184] on icon at bounding box center [748, 186] width 15 height 13
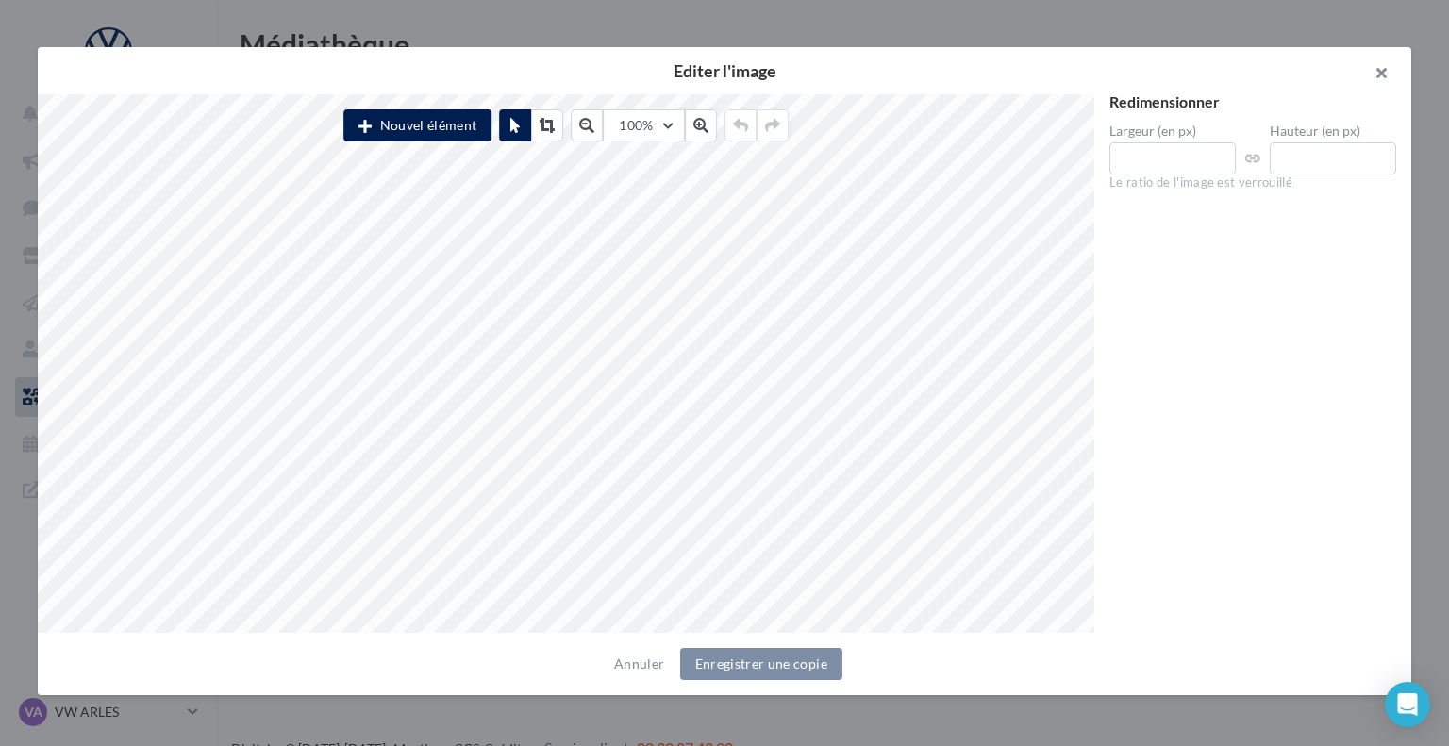
click at [1378, 69] on button "button" at bounding box center [1373, 75] width 75 height 57
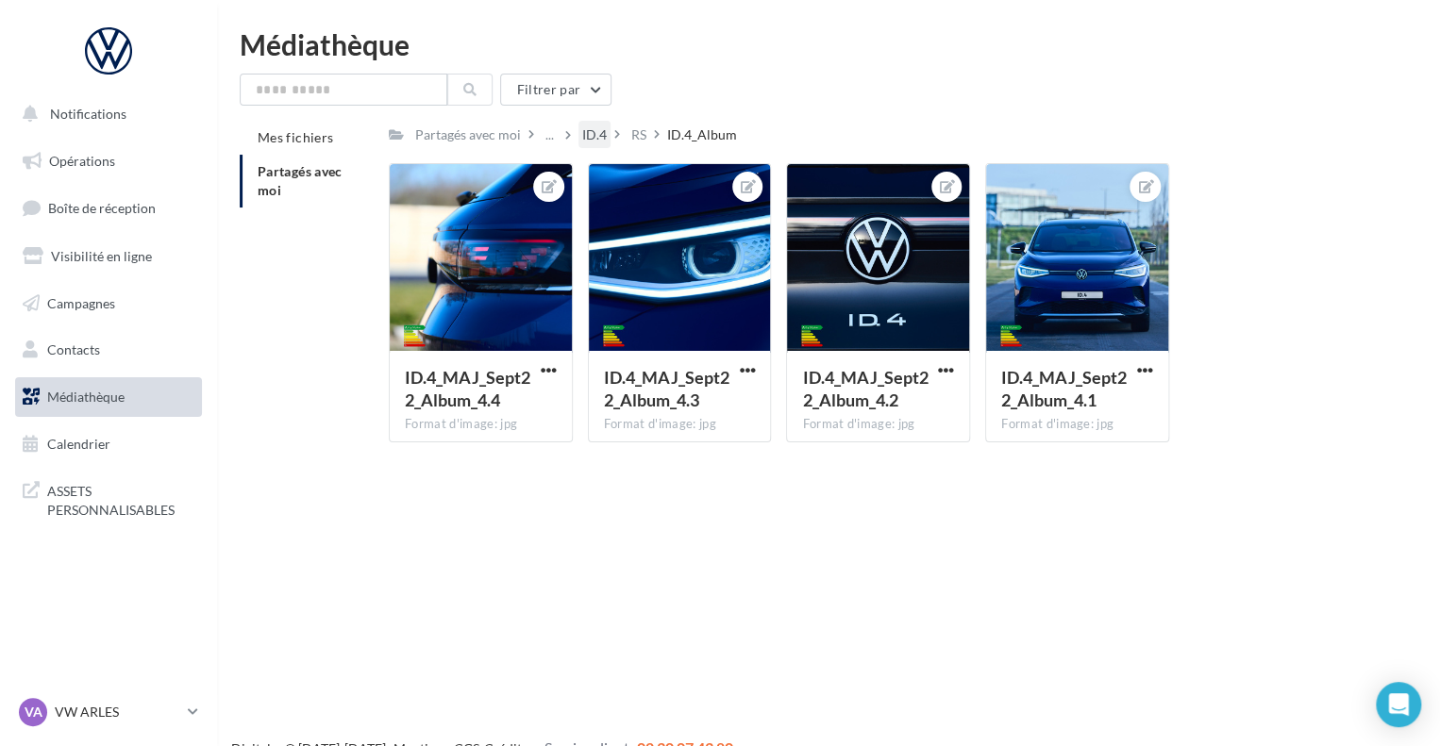
click at [602, 126] on div "ID.4" at bounding box center [594, 134] width 25 height 19
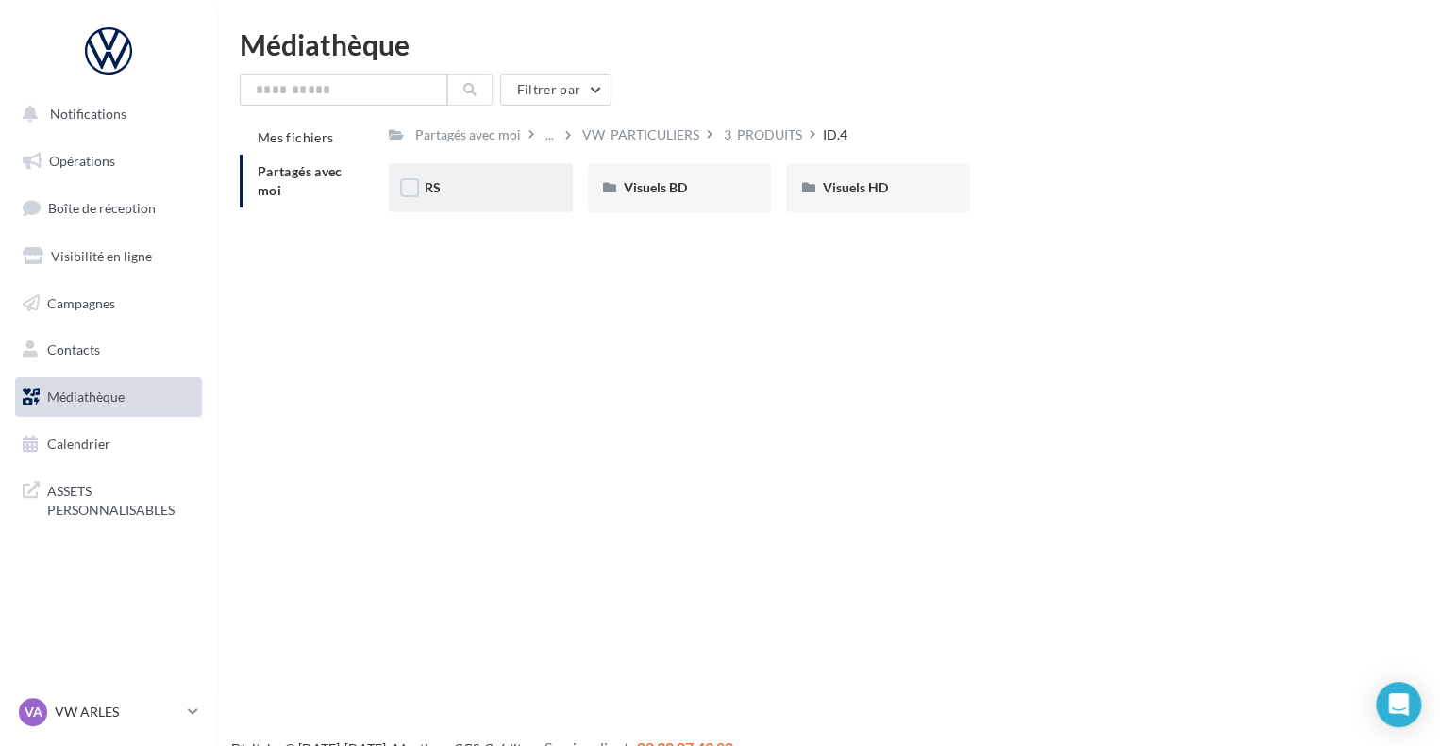
click at [462, 198] on div "RS" at bounding box center [481, 187] width 184 height 49
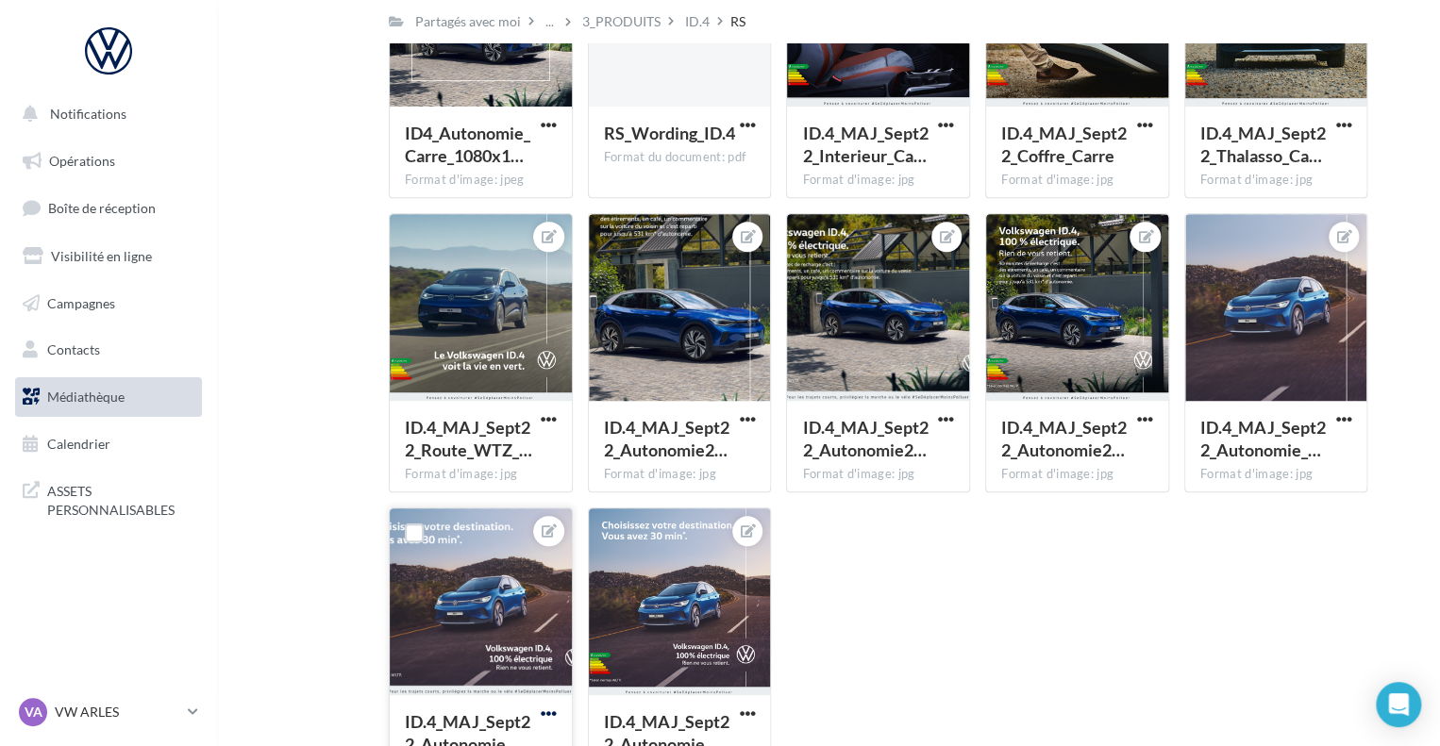
scroll to position [301, 0]
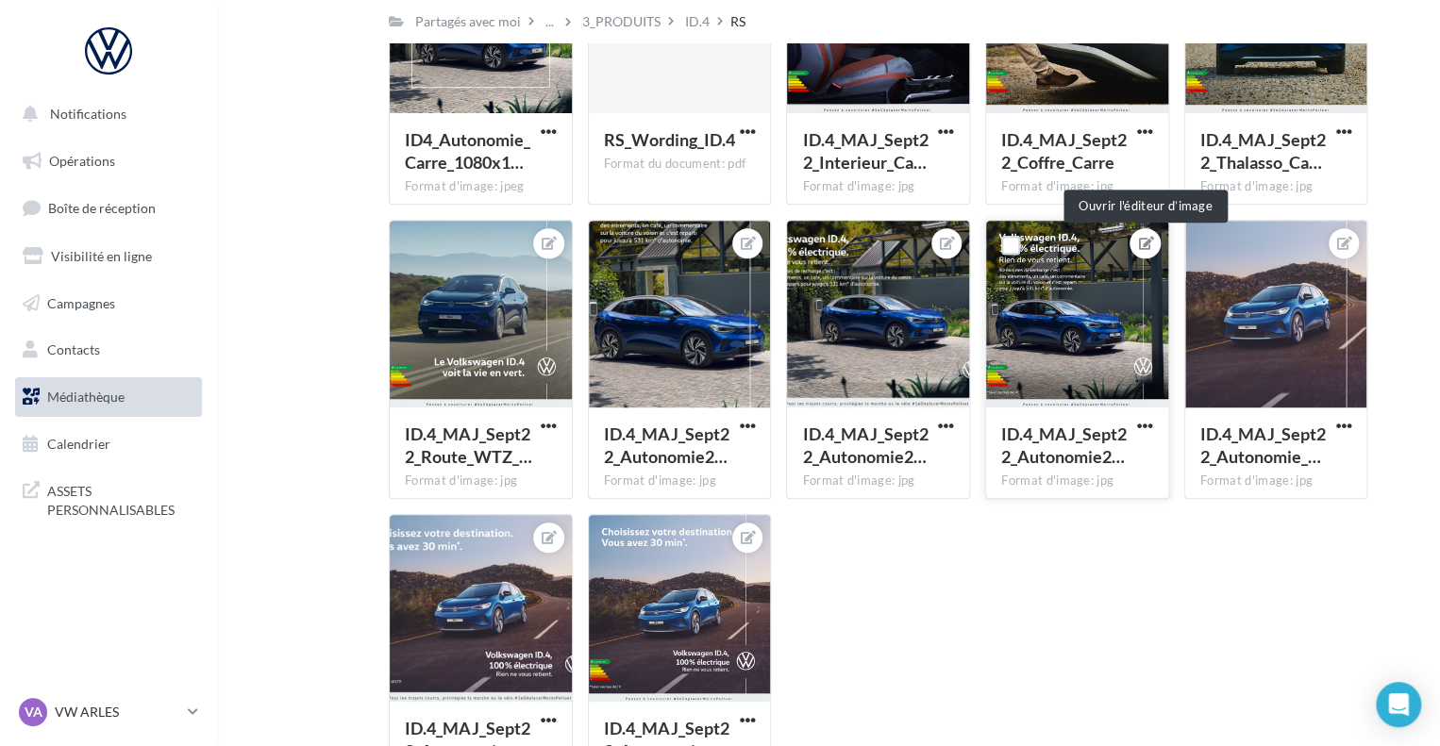
click at [1149, 237] on icon at bounding box center [1145, 243] width 15 height 13
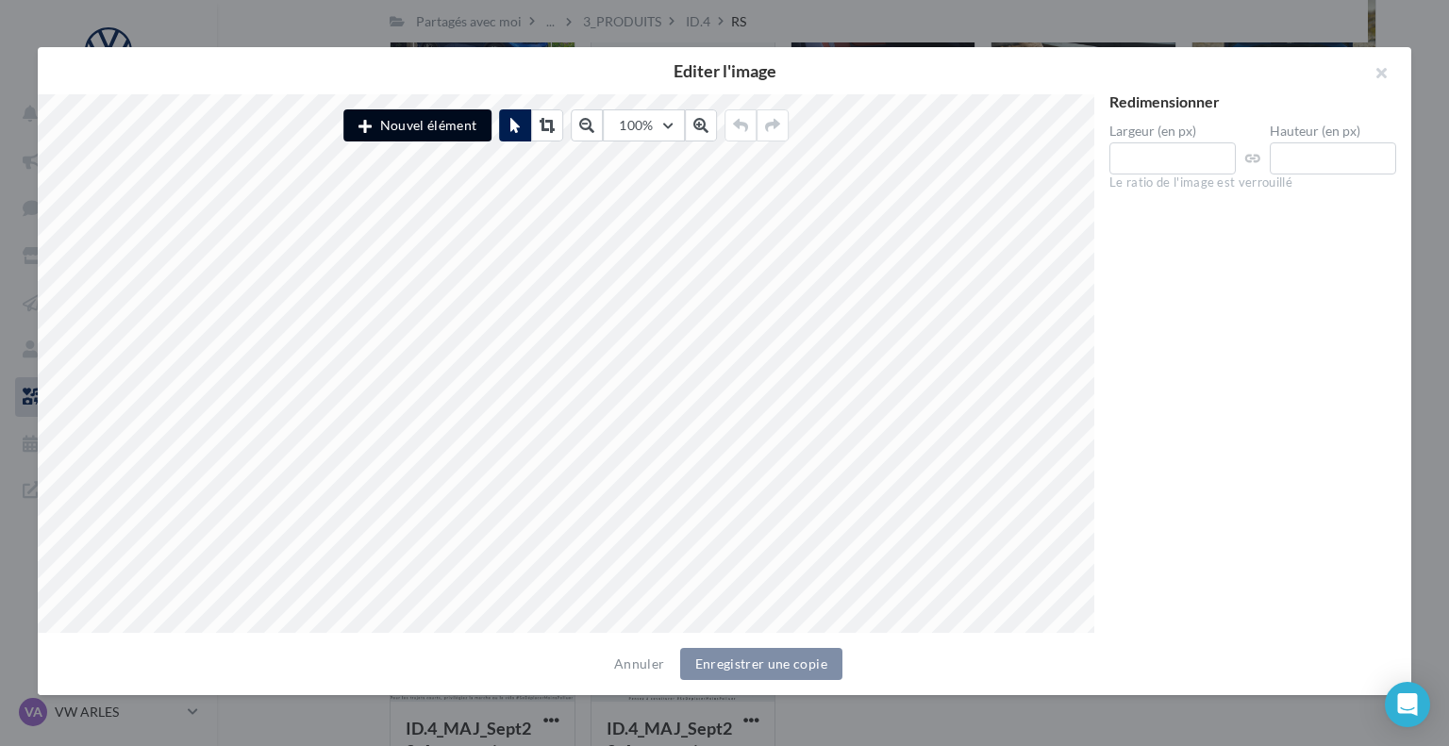
click at [467, 120] on button "Nouvel élément" at bounding box center [417, 125] width 148 height 32
click at [1356, 161] on input "****" at bounding box center [1332, 158] width 127 height 32
click at [1368, 78] on button "button" at bounding box center [1373, 75] width 75 height 57
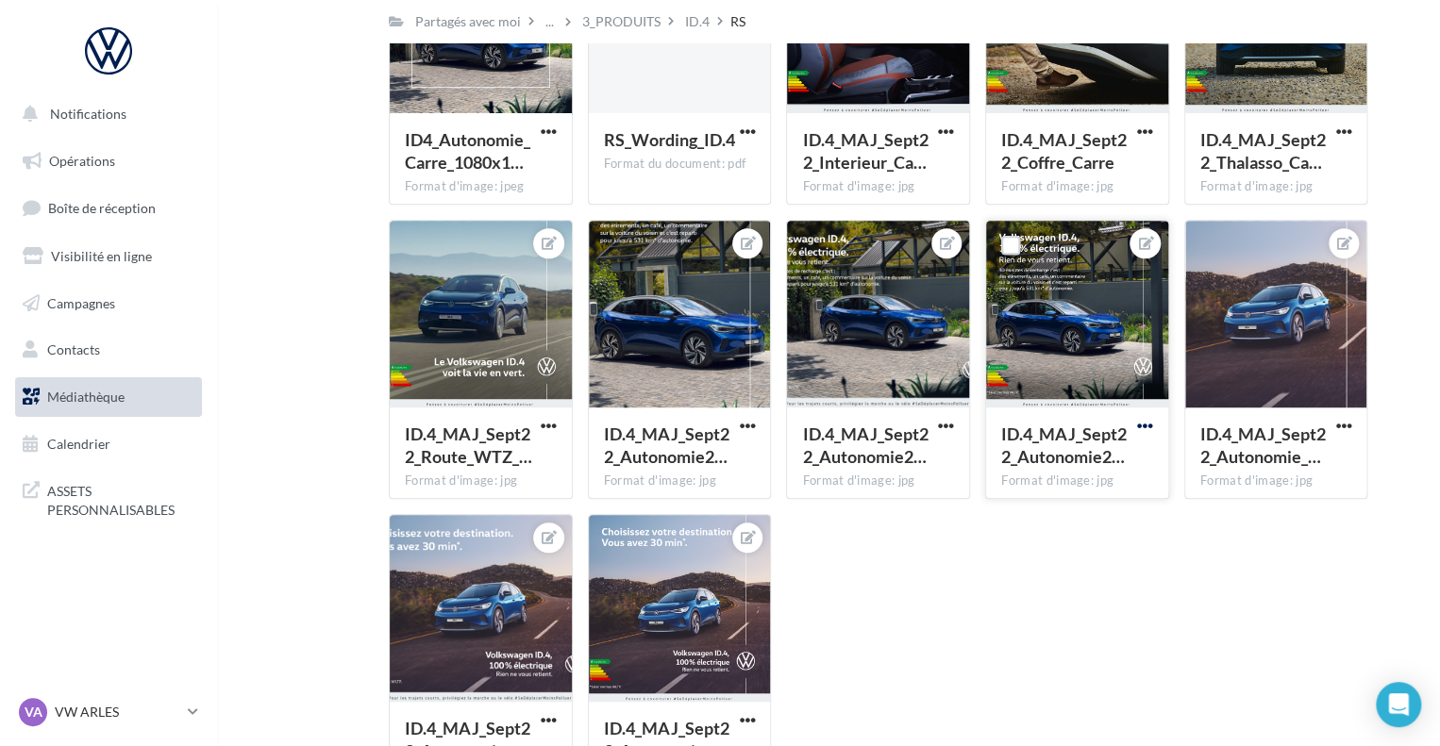
click at [1151, 429] on span "button" at bounding box center [1145, 426] width 16 height 16
click at [1060, 511] on button "Télécharger" at bounding box center [1057, 513] width 199 height 49
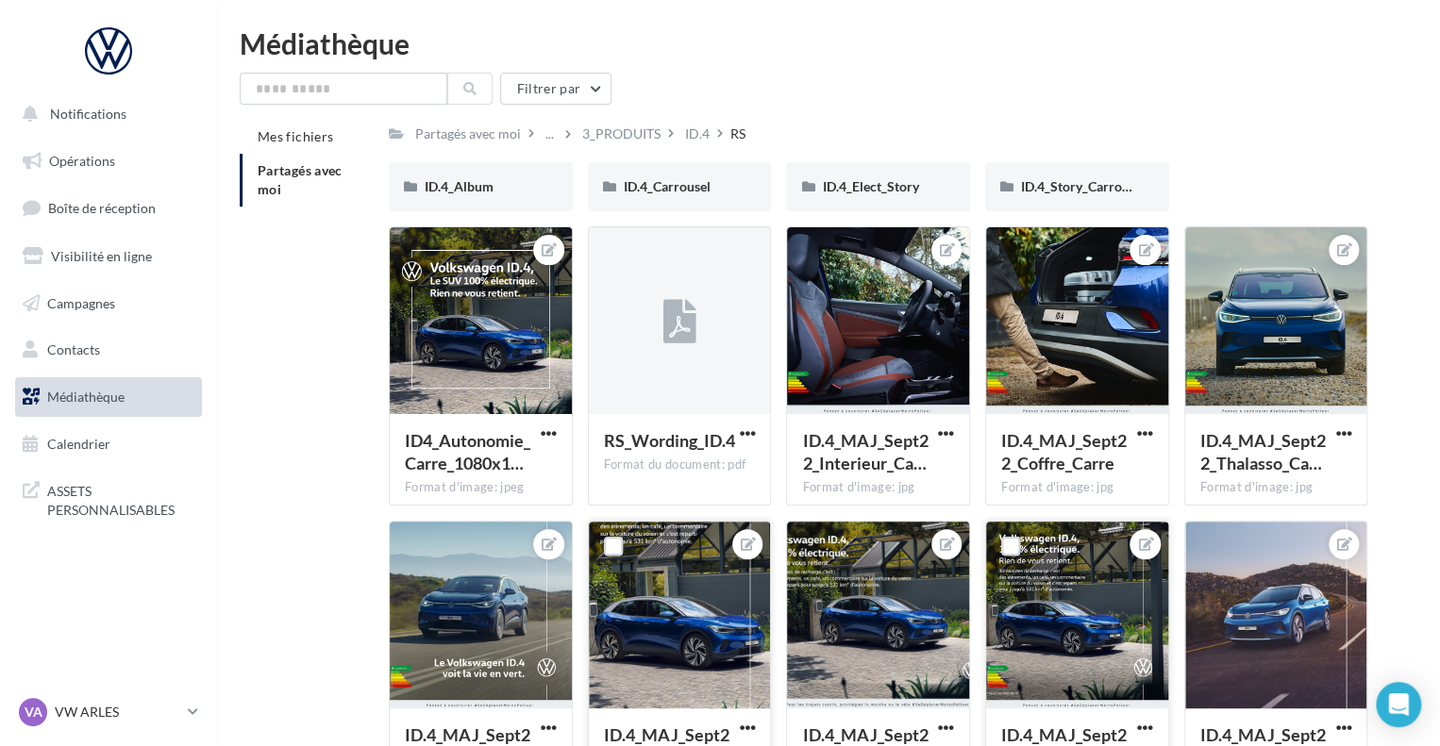
scroll to position [0, 0]
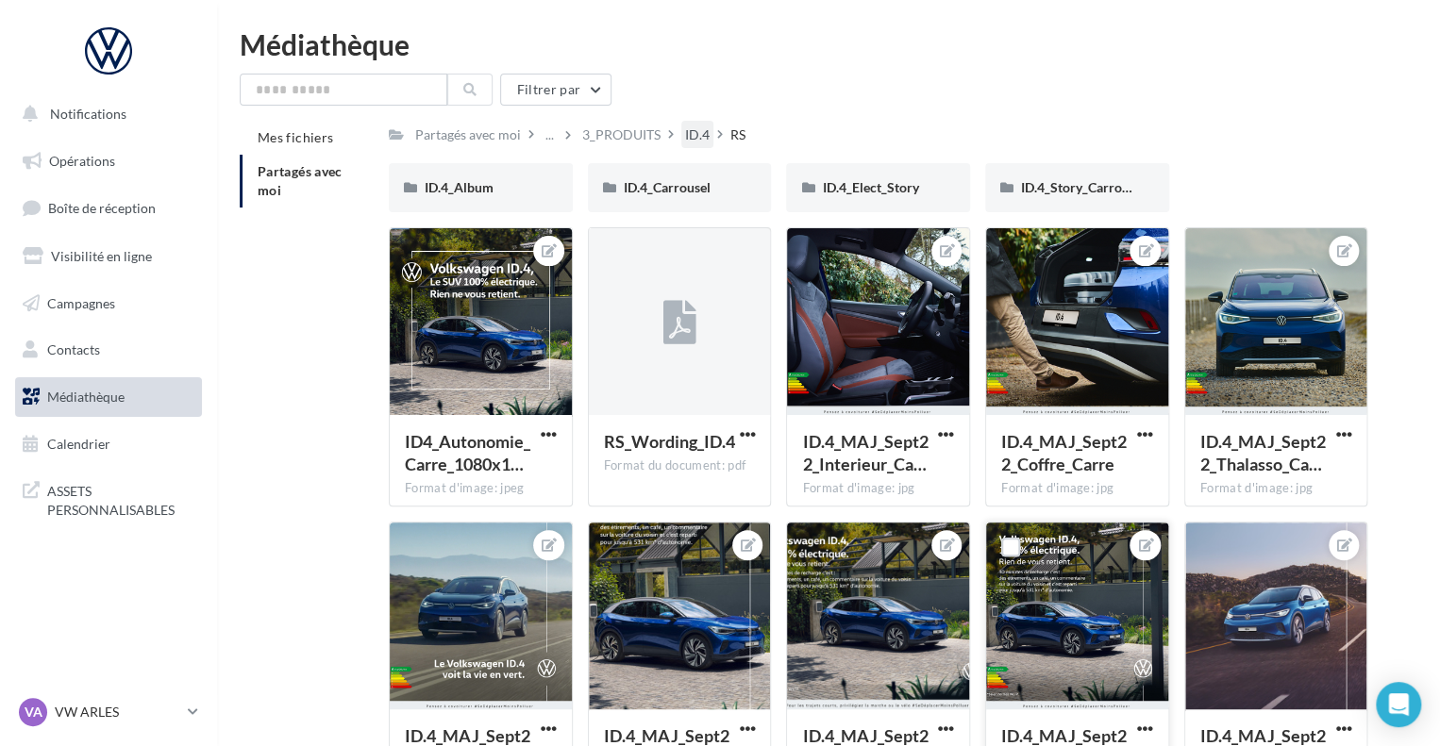
click at [688, 138] on div "ID.4" at bounding box center [697, 134] width 25 height 19
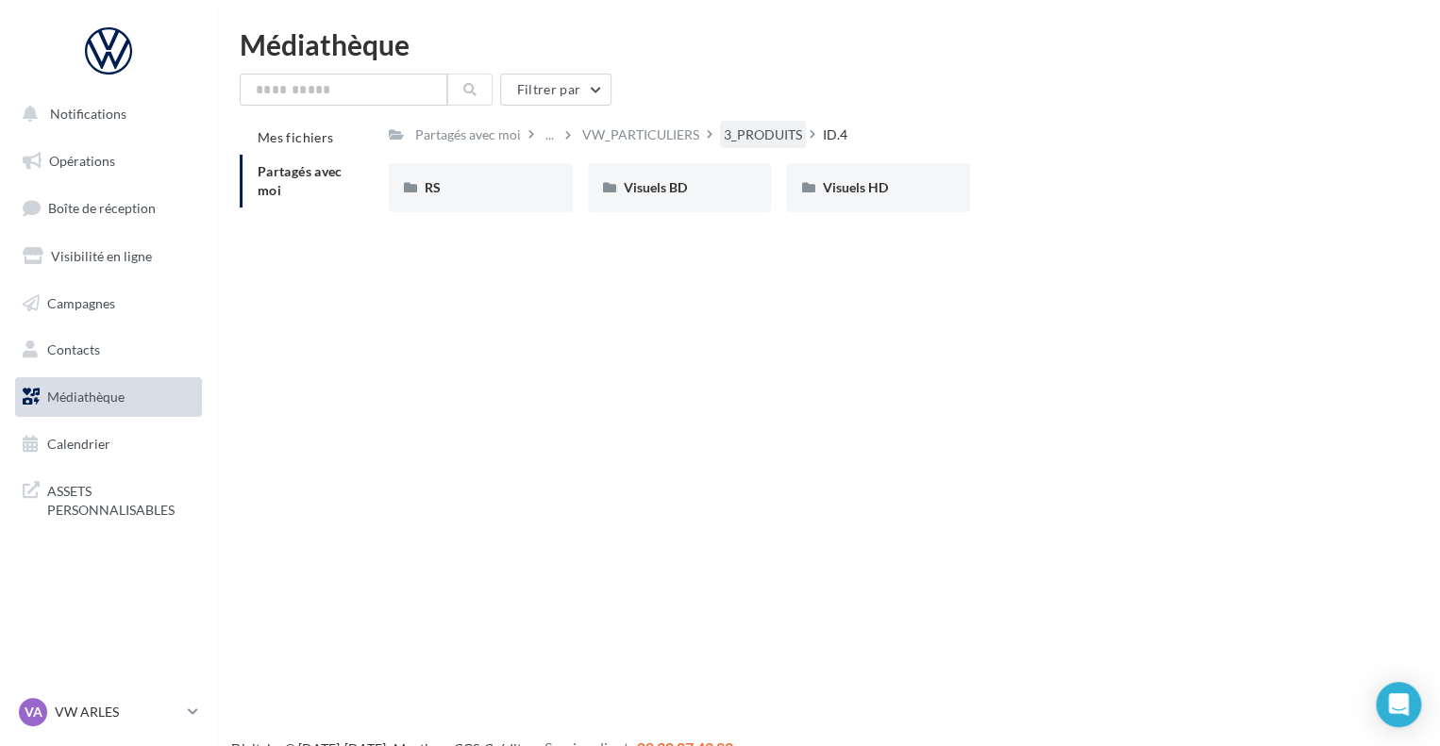
click at [742, 137] on div "3_PRODUITS" at bounding box center [763, 134] width 78 height 19
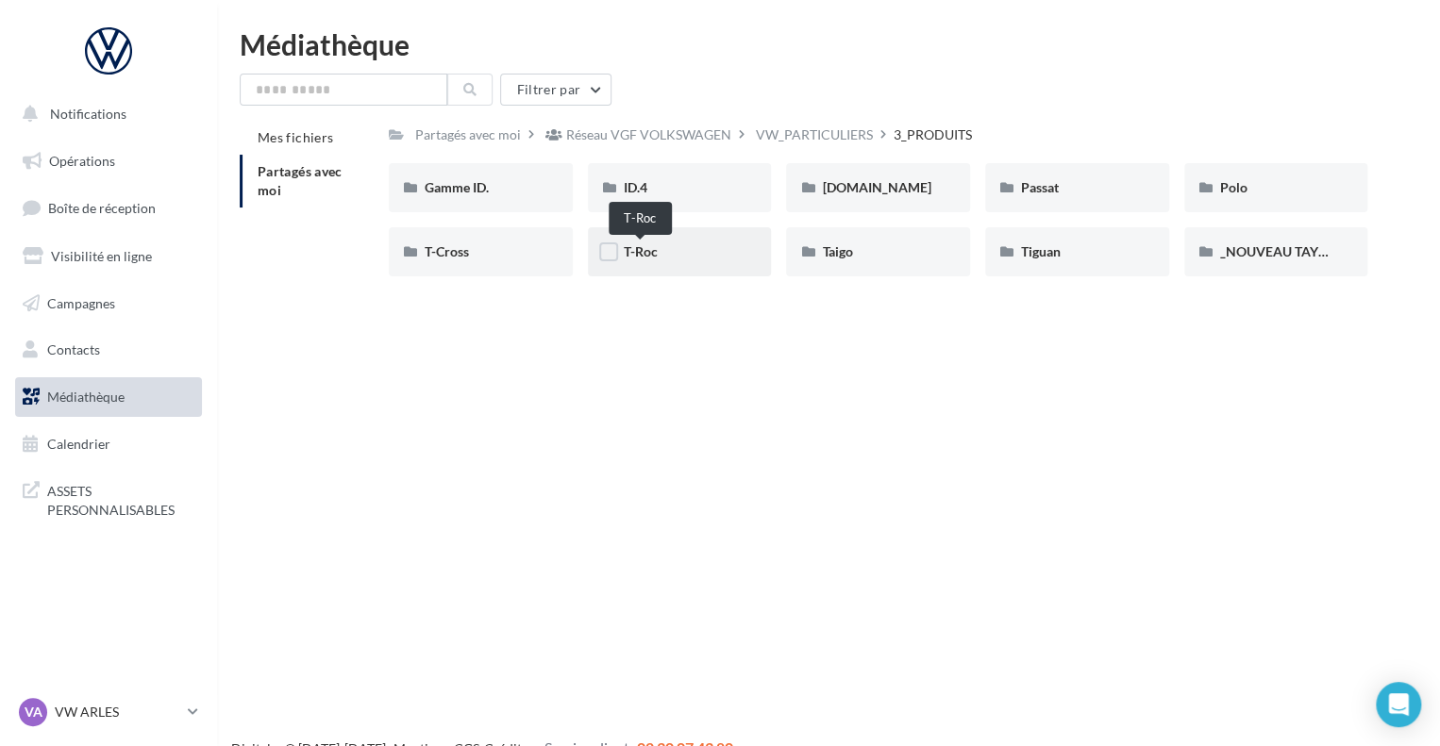
click at [624, 257] on span "T-Roc" at bounding box center [641, 251] width 34 height 16
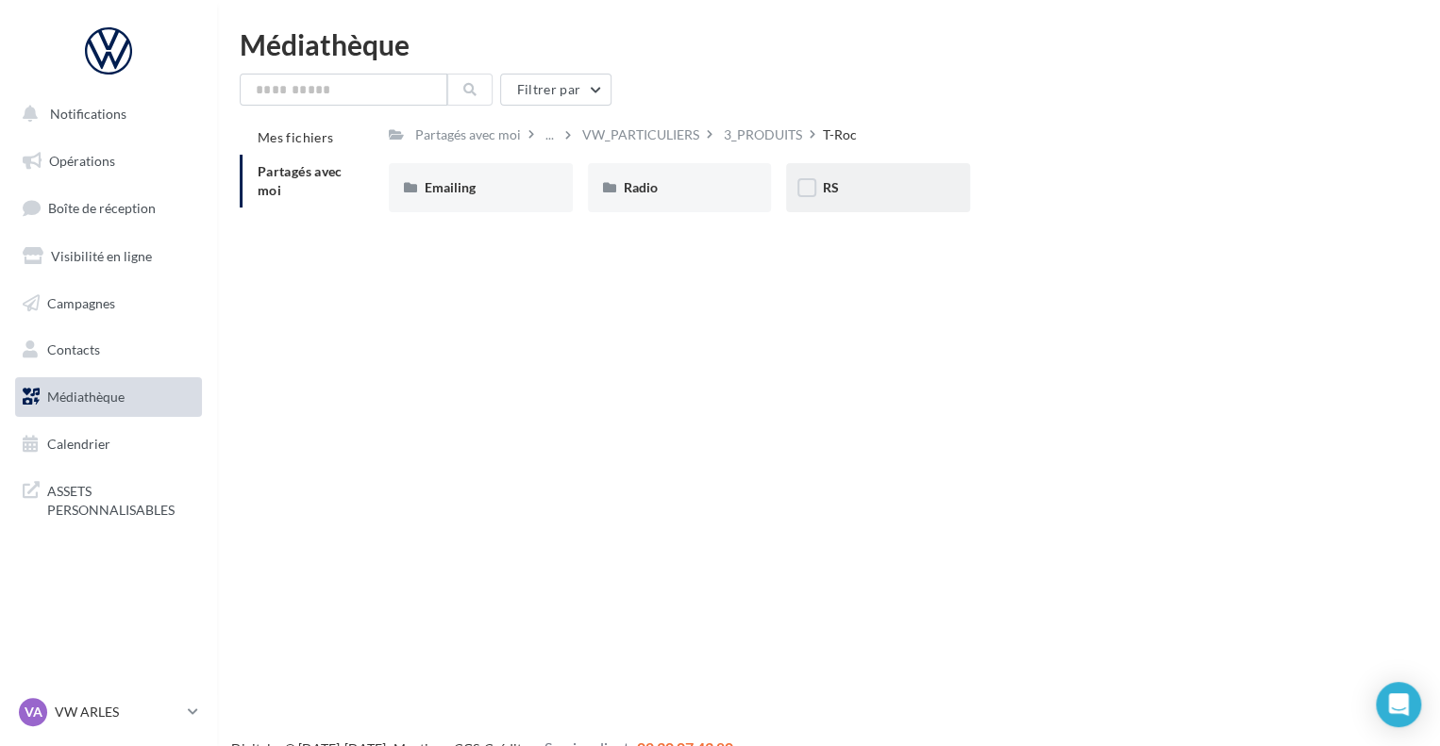
click at [846, 183] on div "RS" at bounding box center [878, 187] width 112 height 19
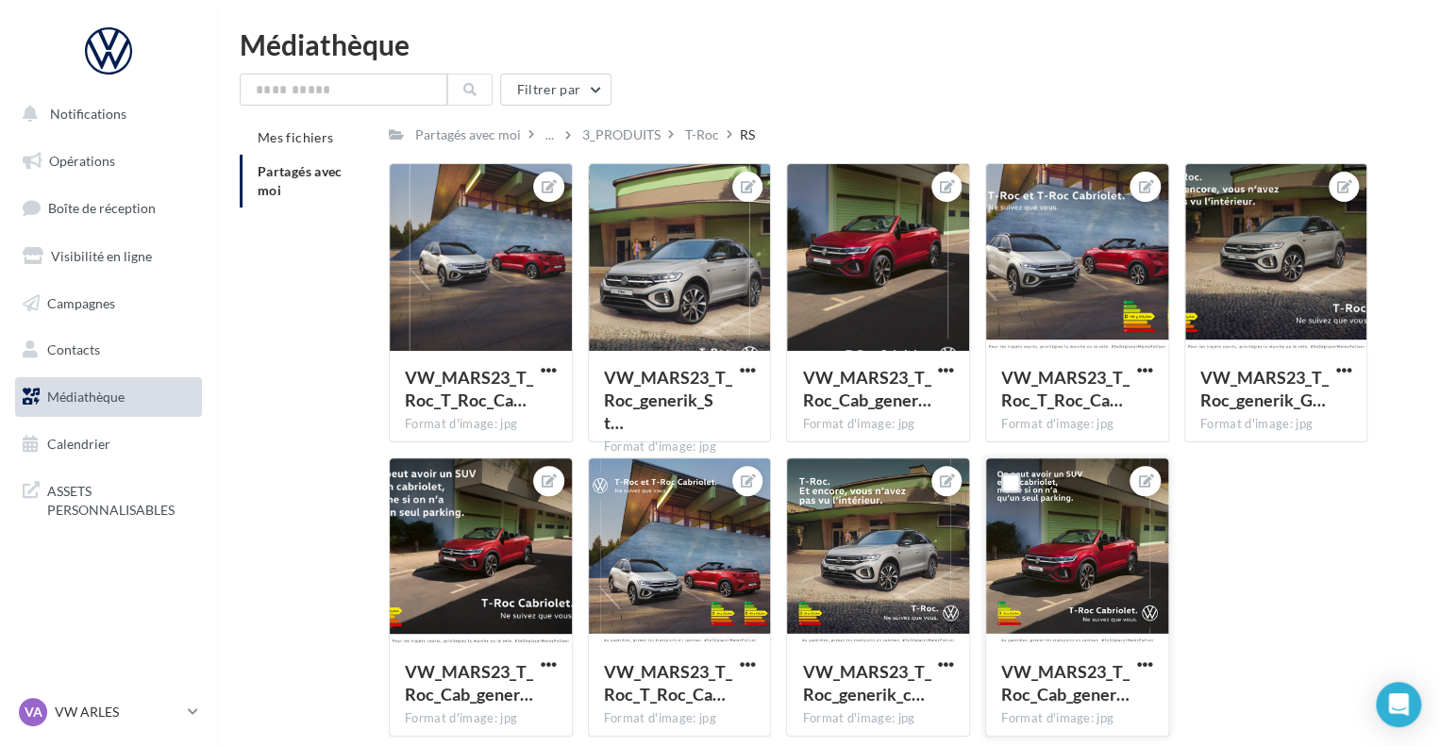
scroll to position [87, 0]
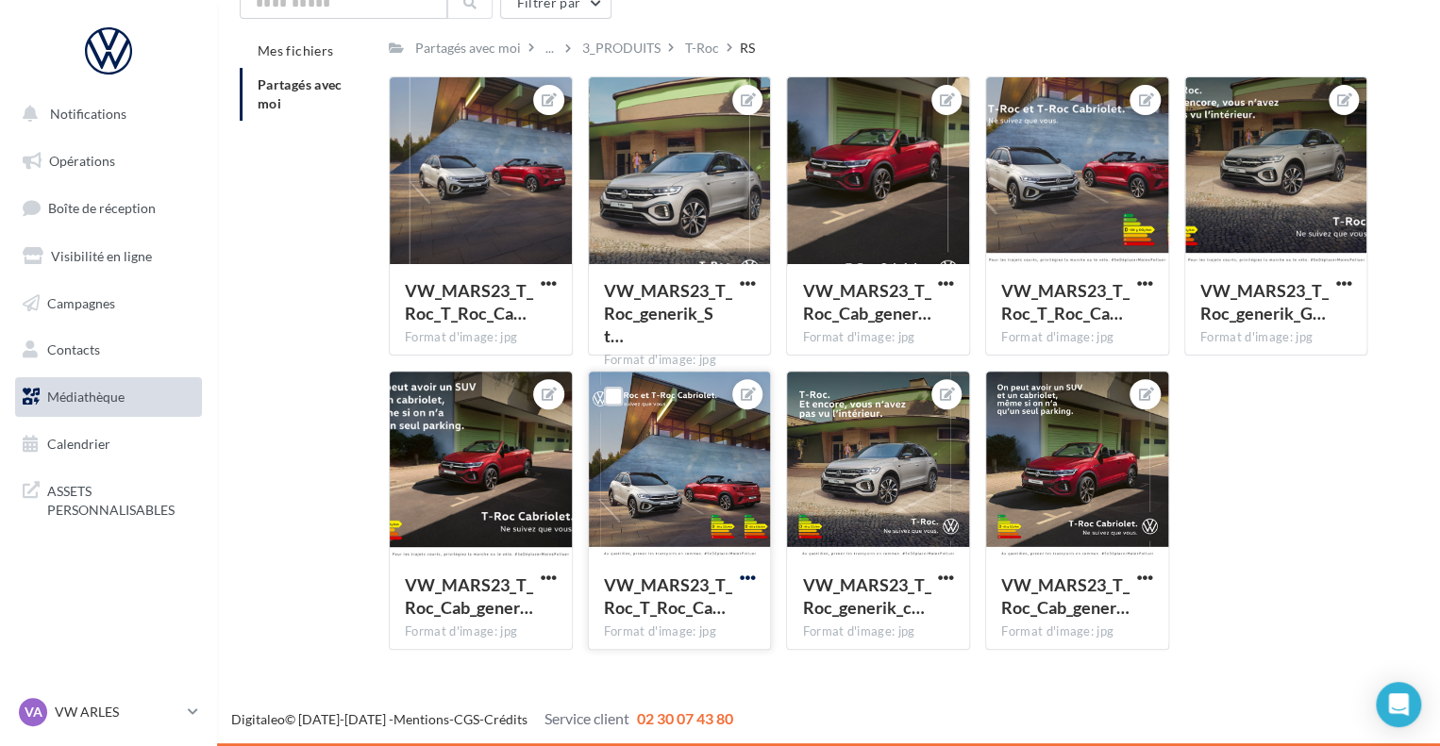
click at [744, 573] on span "button" at bounding box center [747, 578] width 16 height 16
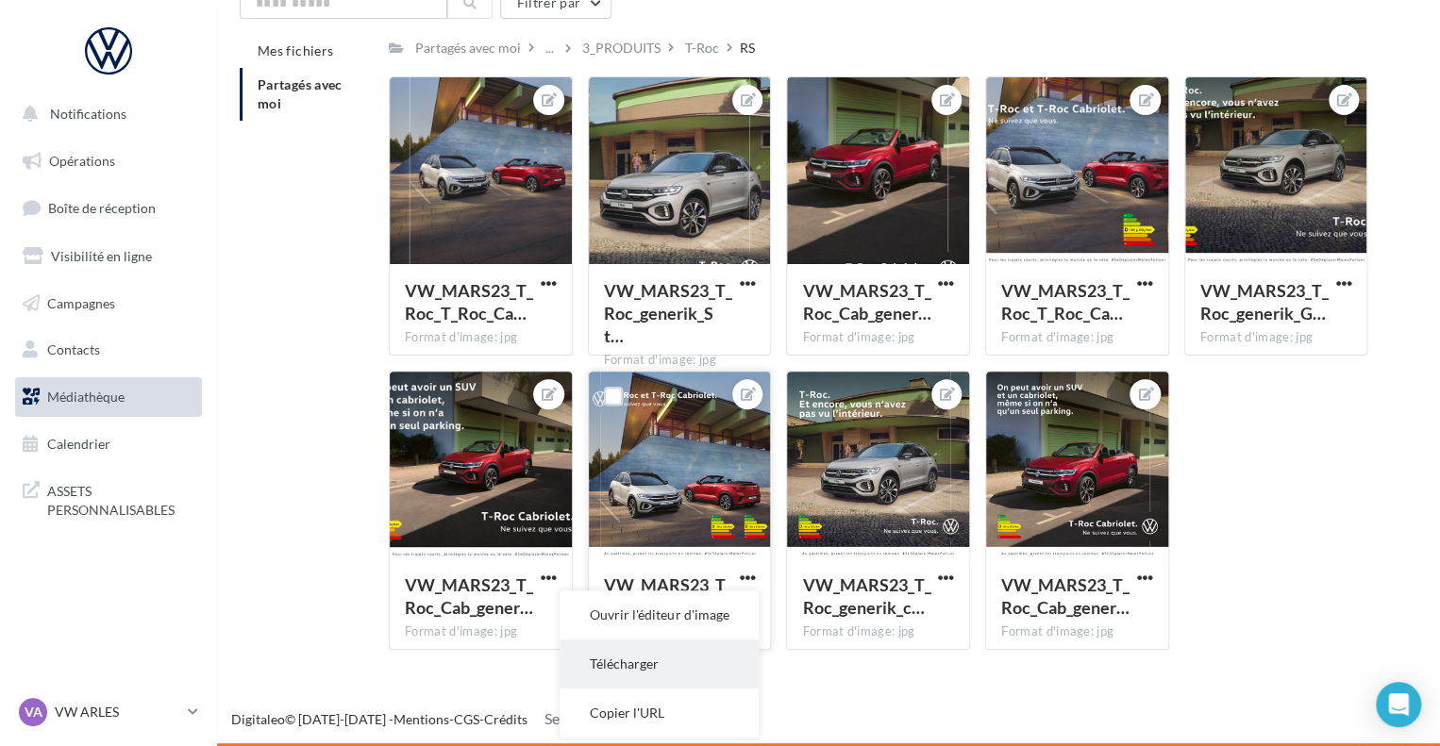
click at [638, 663] on button "Télécharger" at bounding box center [658, 664] width 199 height 49
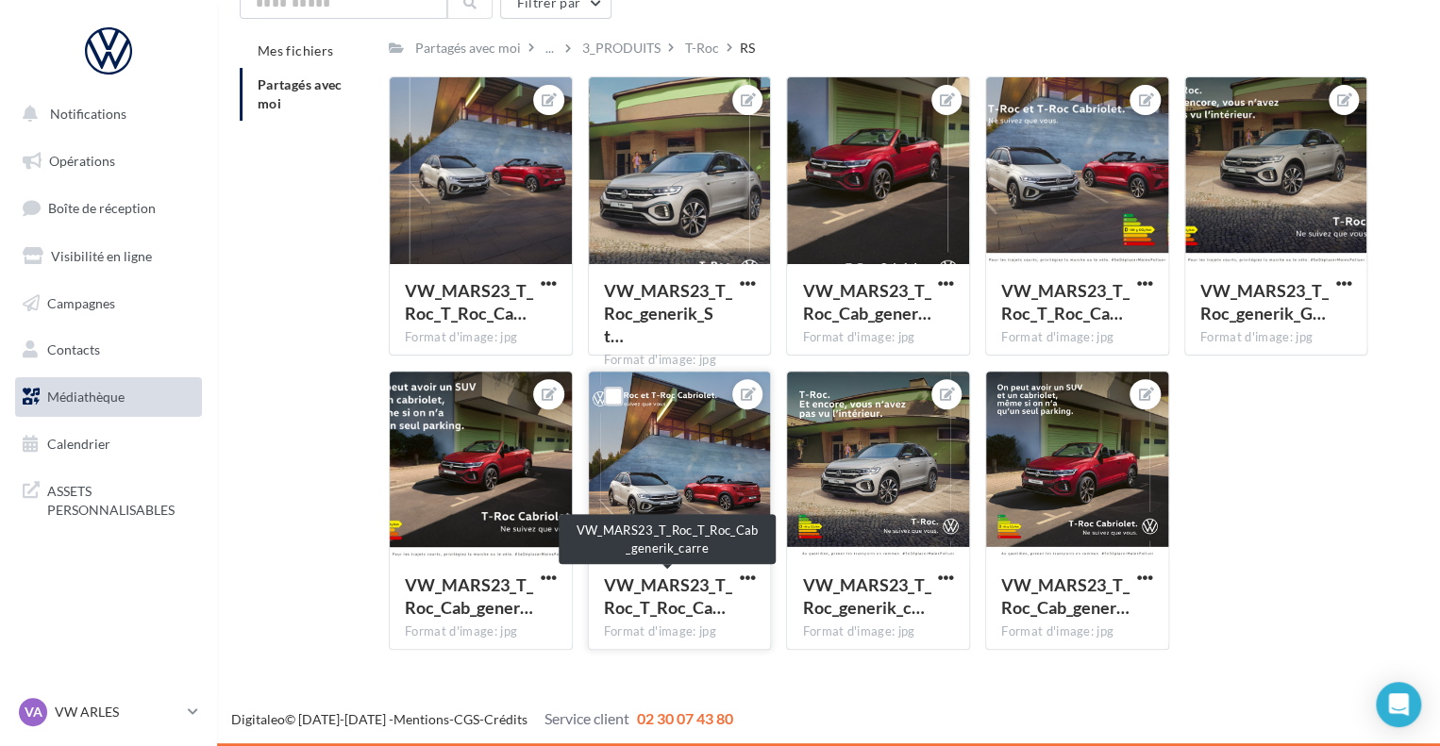
scroll to position [60, 0]
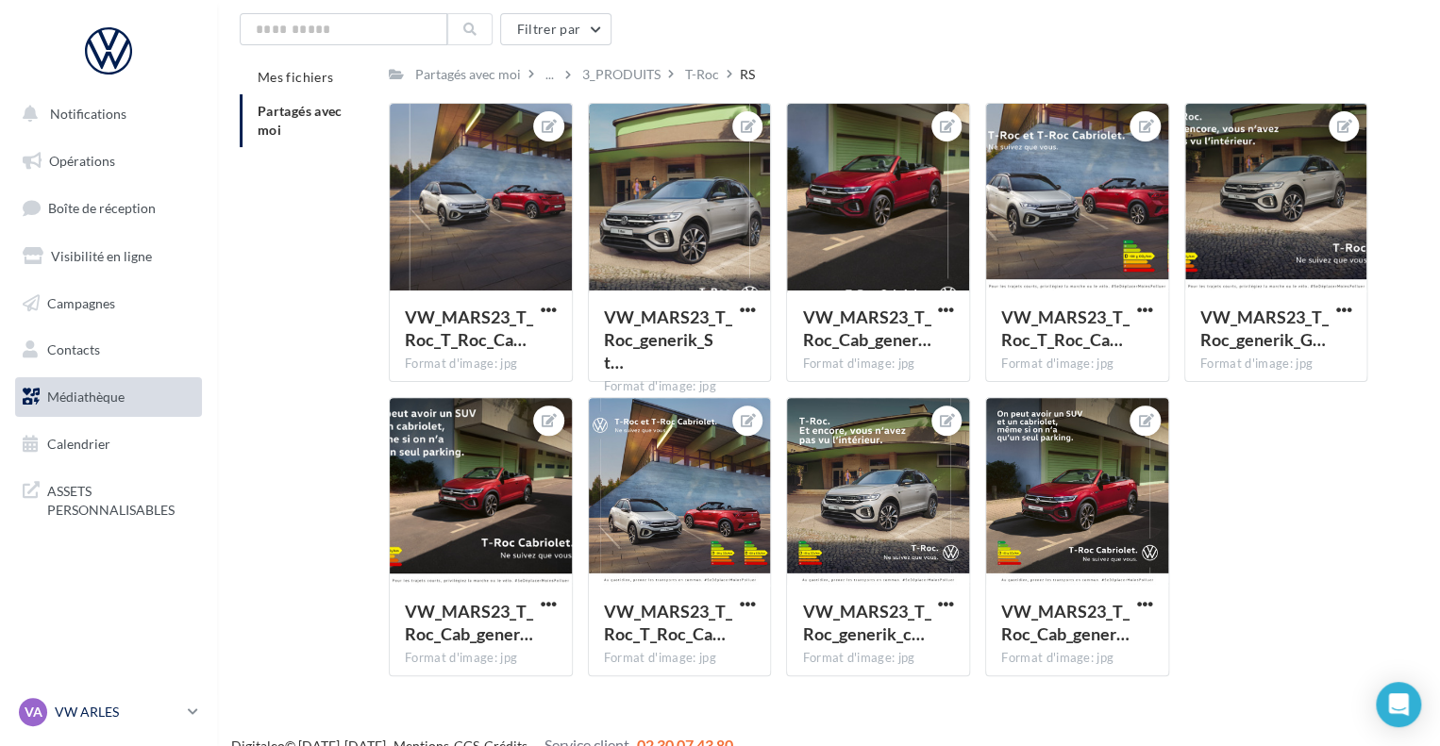
click at [135, 704] on p "VW ARLES" at bounding box center [117, 712] width 125 height 19
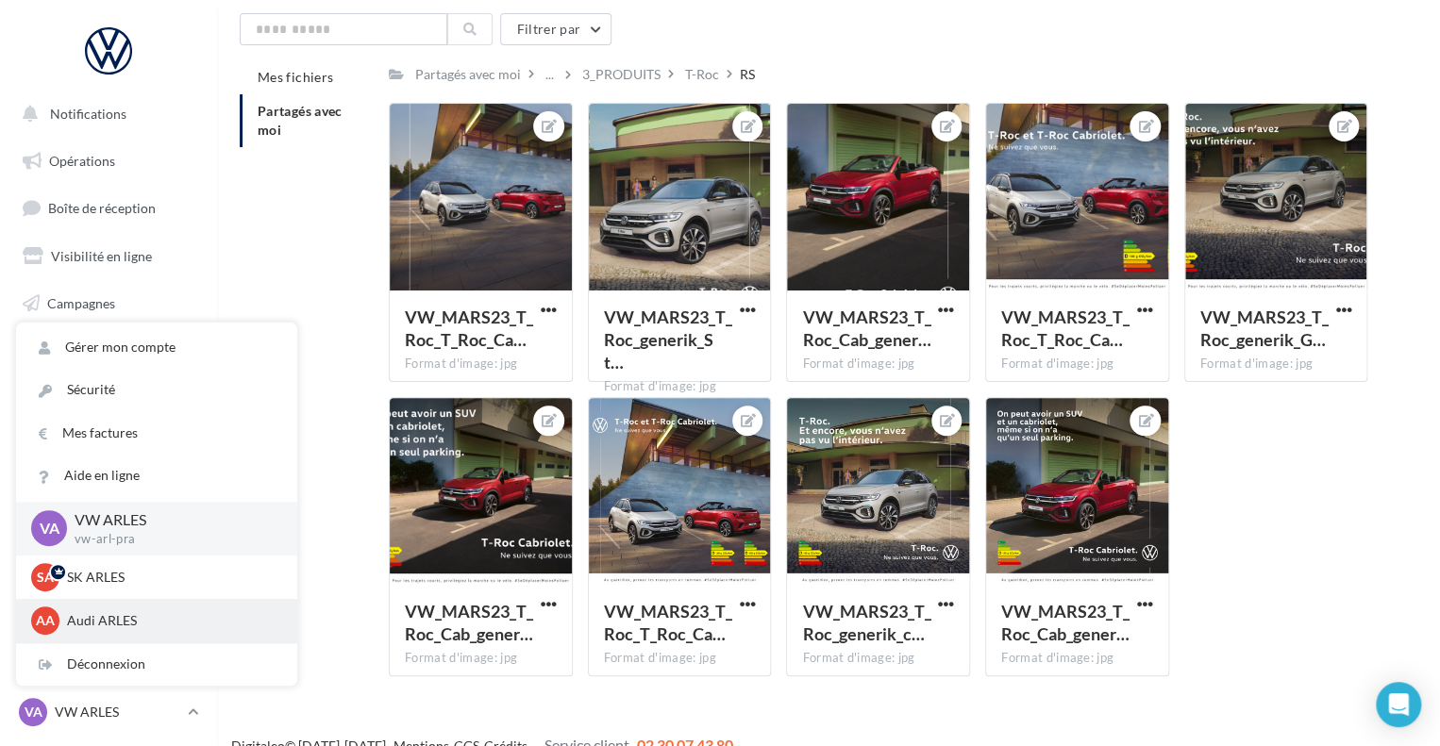
click at [109, 609] on div "AA Audi ARLES audi-arle-pra" at bounding box center [156, 621] width 251 height 28
